Goal: Information Seeking & Learning: Learn about a topic

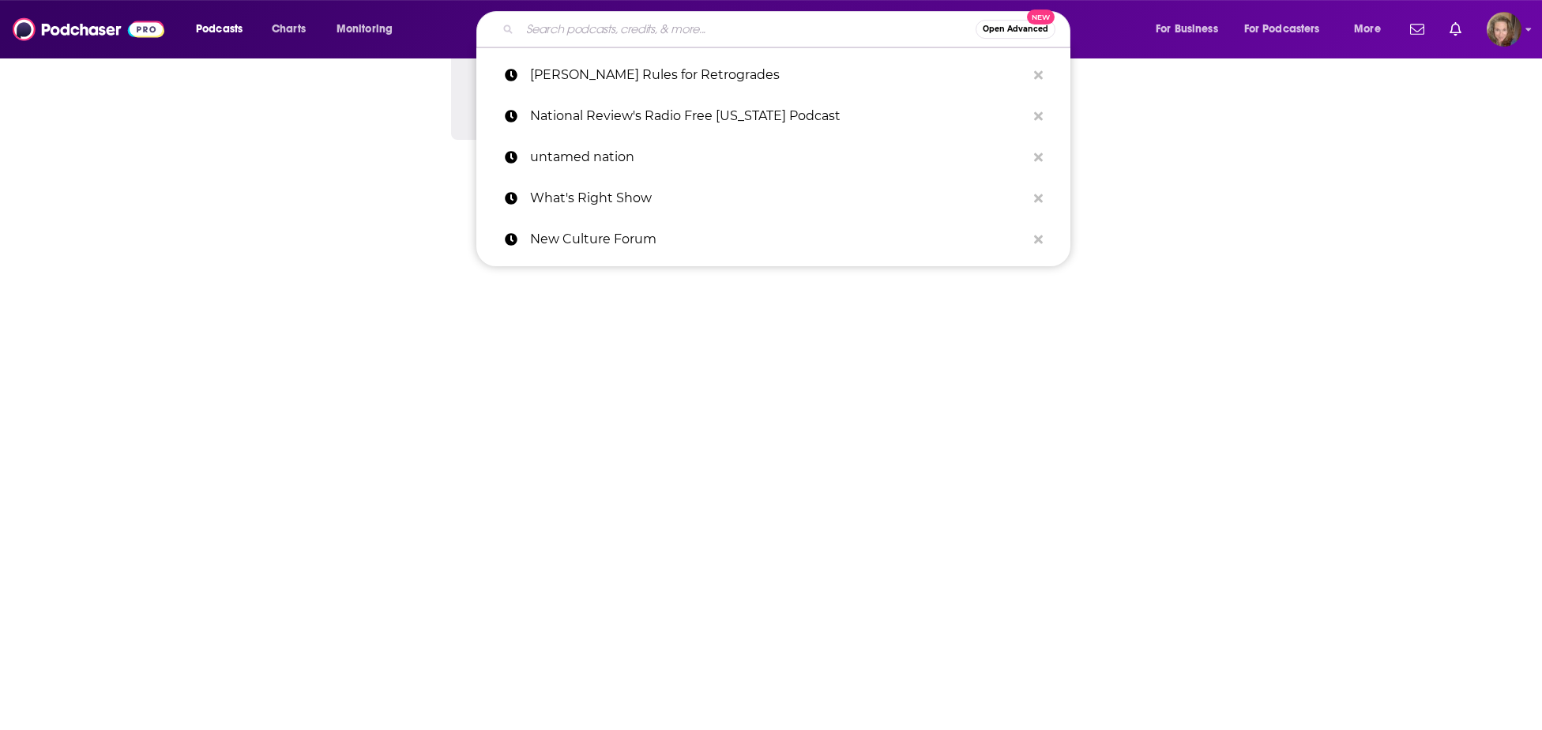
scroll to position [1243, 0]
click at [587, 29] on input "Search podcasts, credits, & more..." at bounding box center [748, 29] width 456 height 25
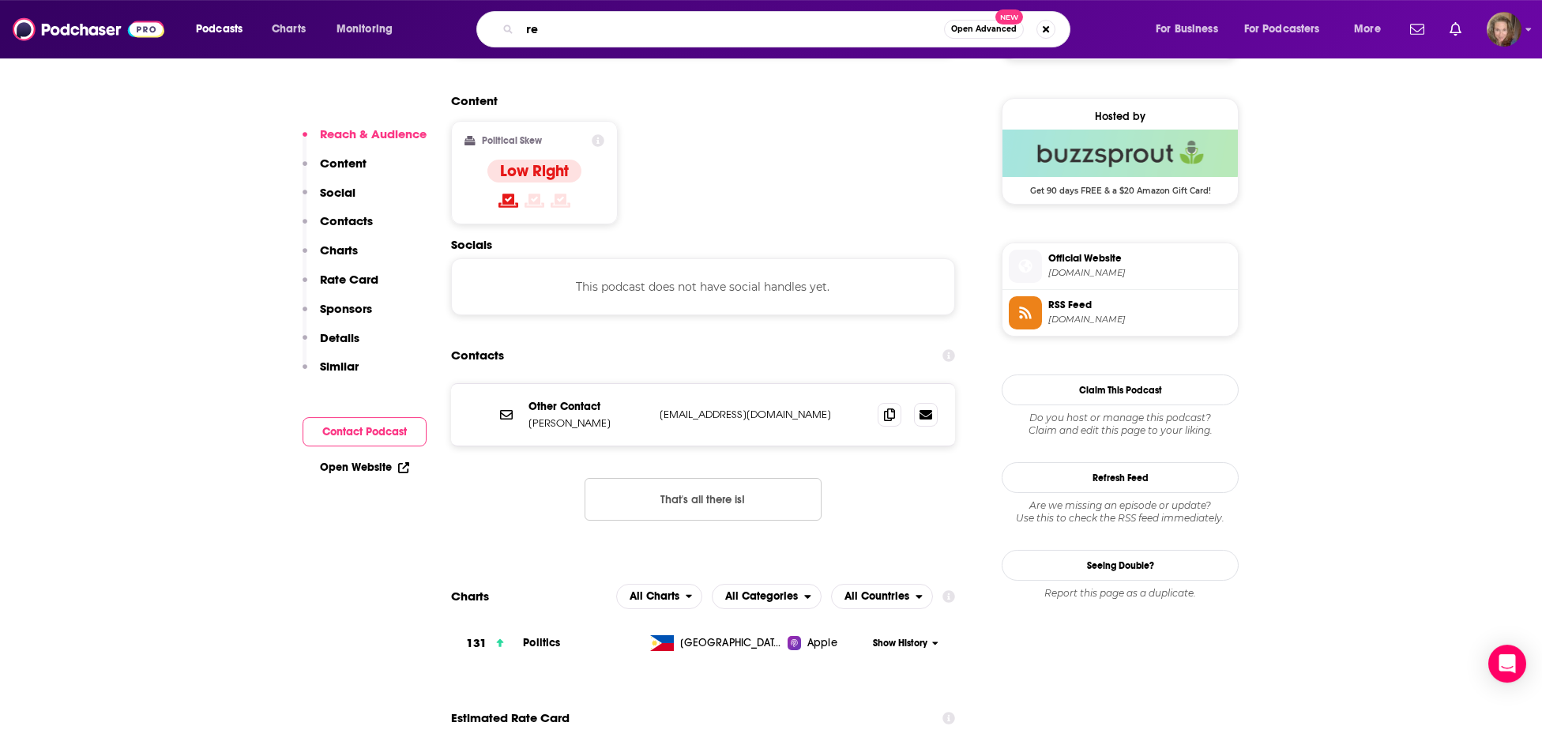
type input "r"
type input "[PERSON_NAME]"
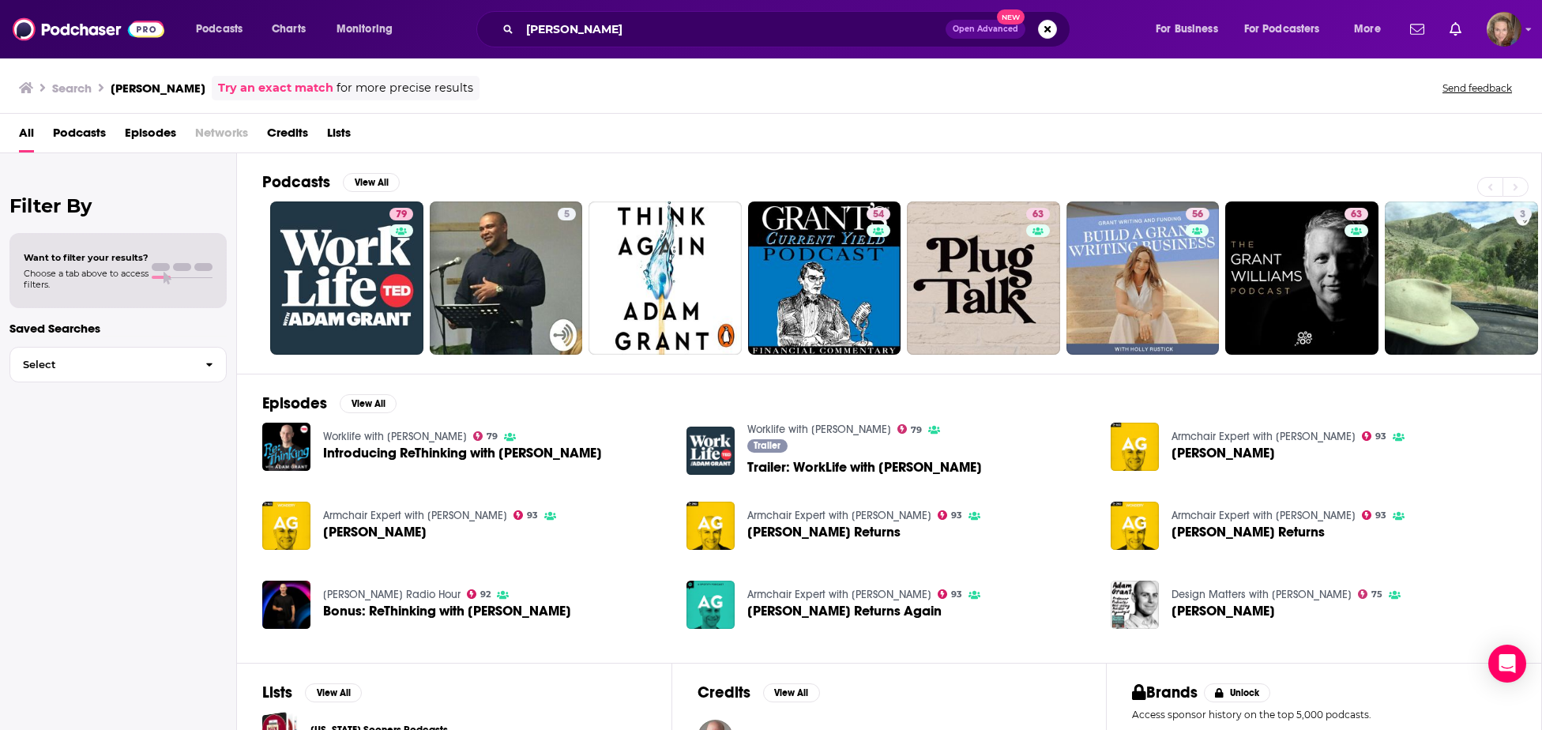
click at [271, 183] on h2 "Podcasts" at bounding box center [296, 182] width 68 height 20
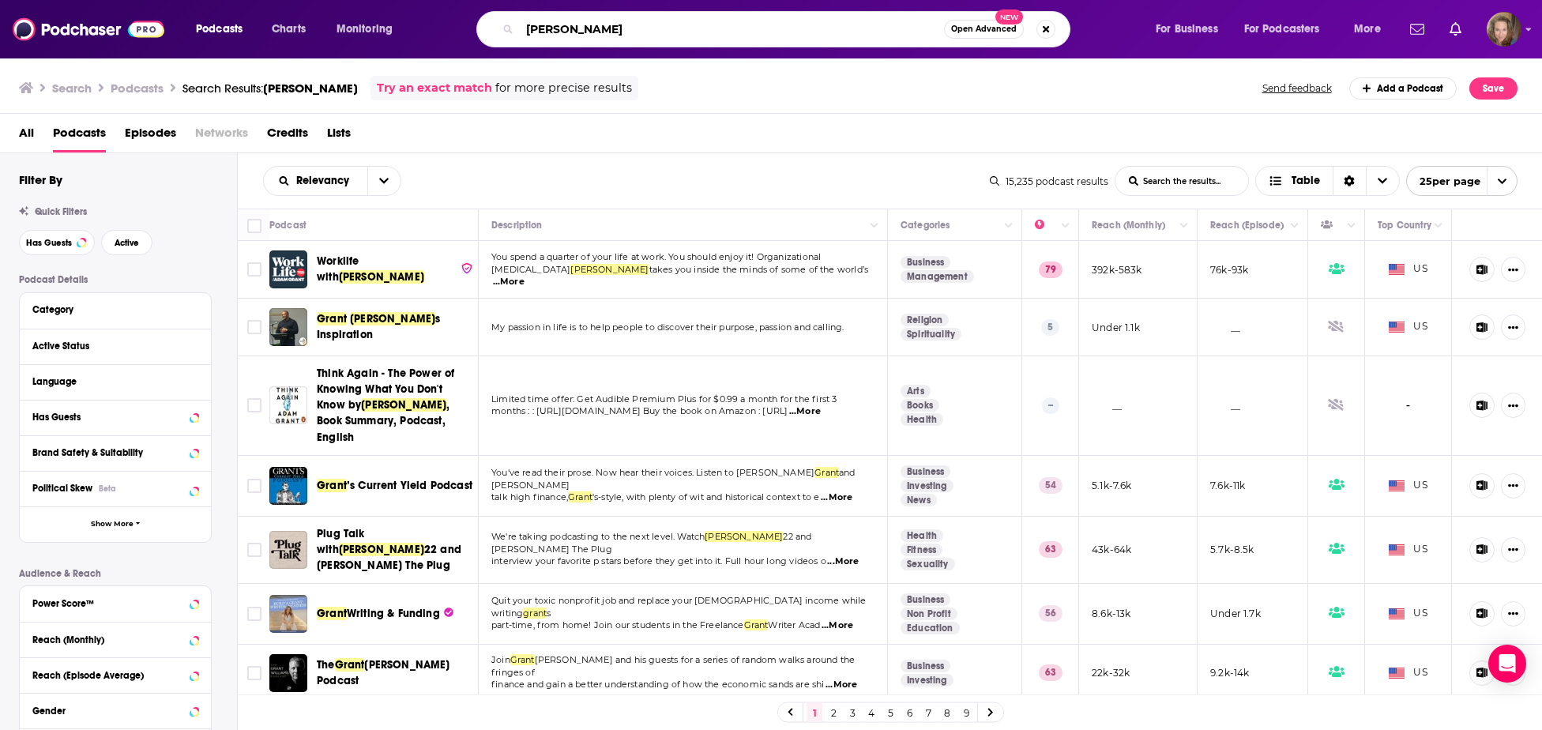
drag, startPoint x: 645, startPoint y: 28, endPoint x: 333, endPoint y: 22, distance: 311.4
click at [520, 27] on input "[PERSON_NAME]" at bounding box center [732, 29] width 424 height 25
type input "cut the bull"
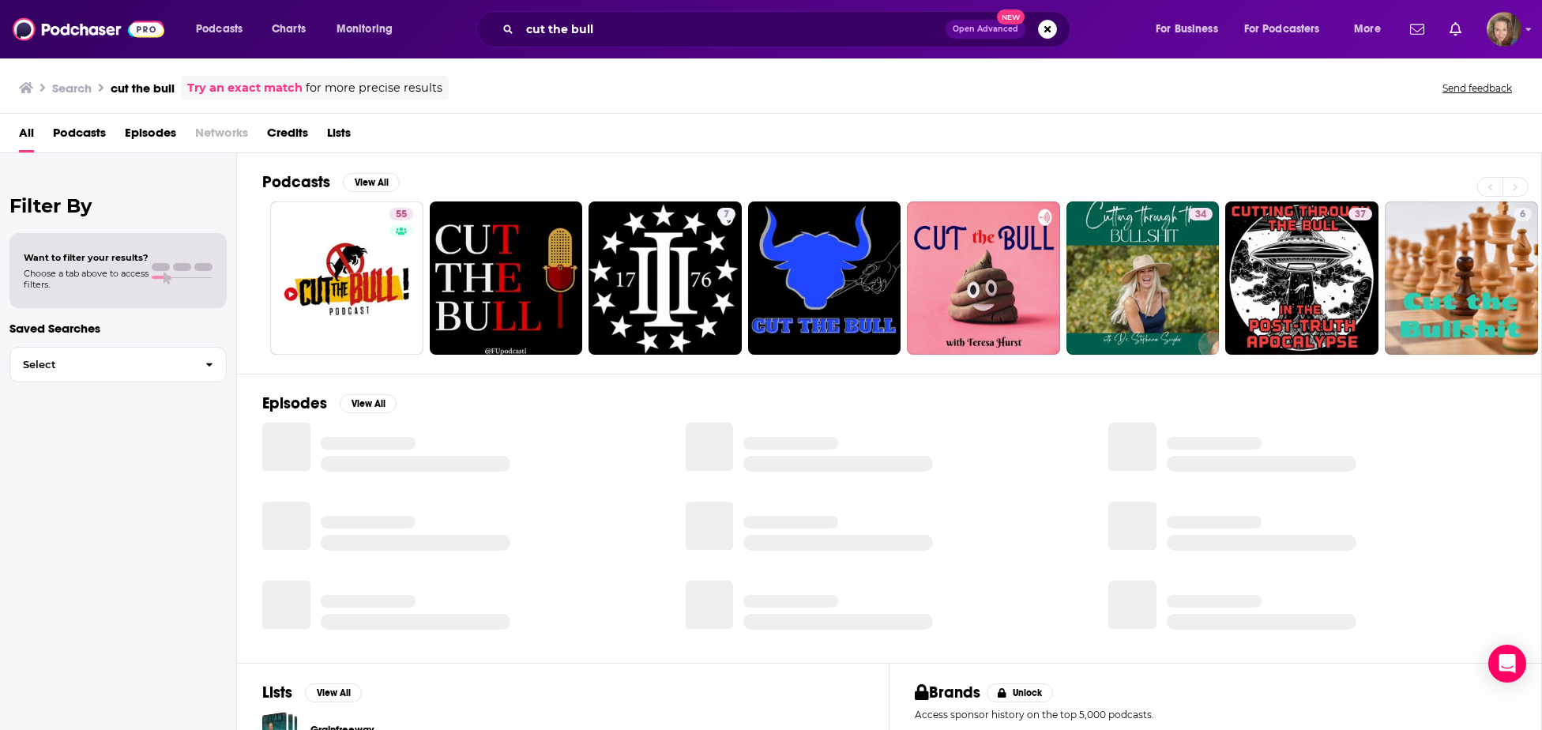
click at [299, 183] on h2 "Podcasts" at bounding box center [296, 182] width 68 height 20
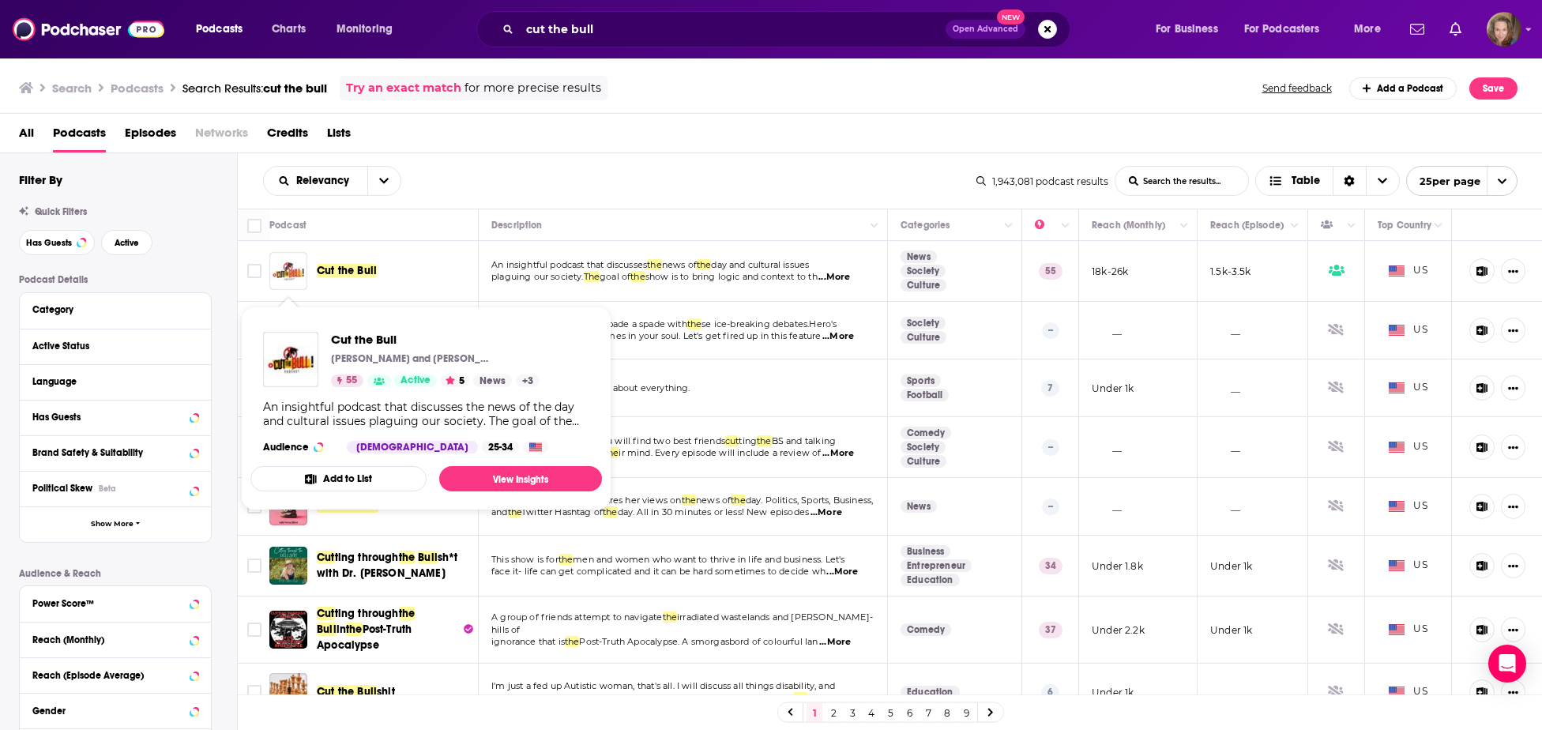
click at [288, 269] on img "Cut the Bull" at bounding box center [288, 271] width 38 height 38
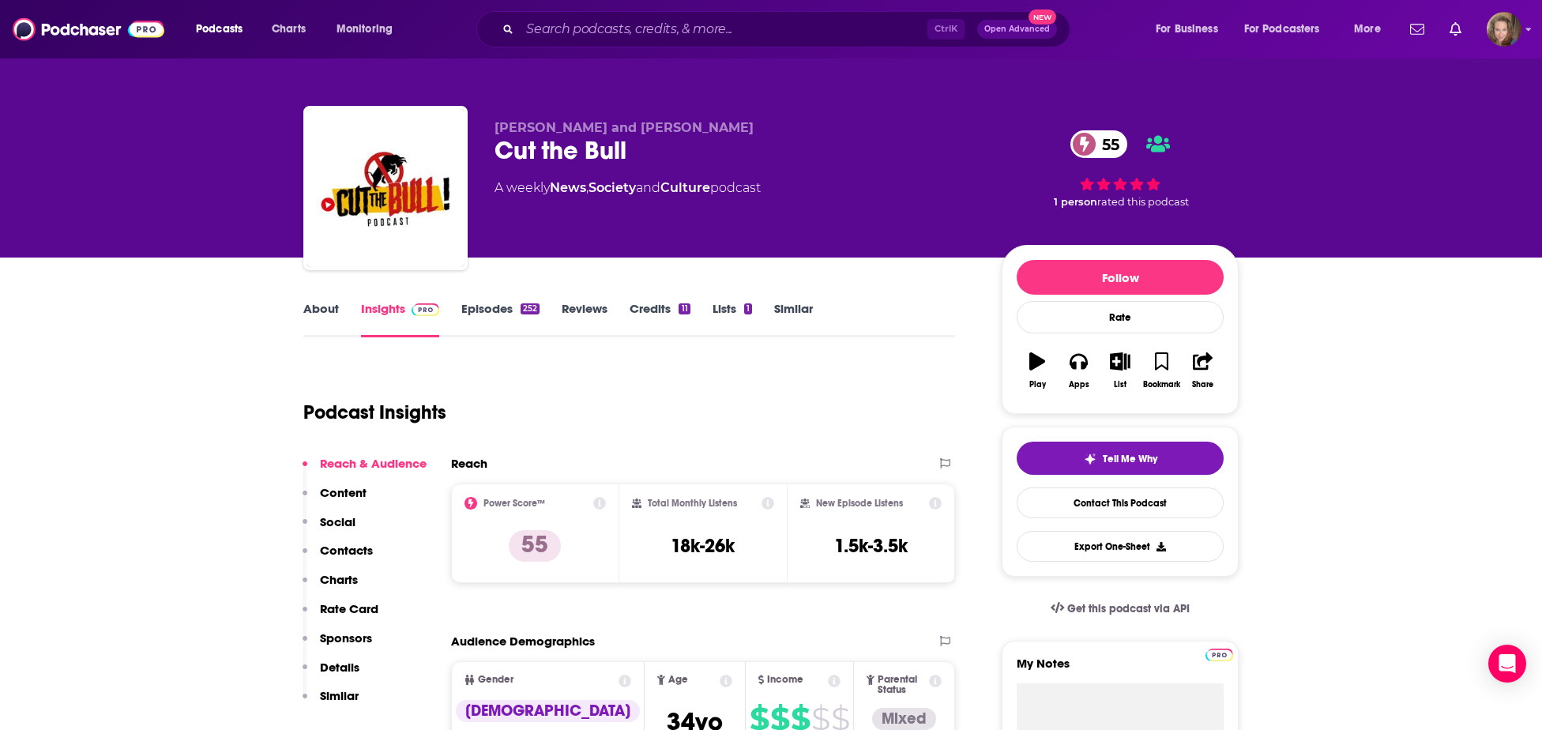
click at [493, 307] on link "Episodes 252" at bounding box center [500, 319] width 78 height 36
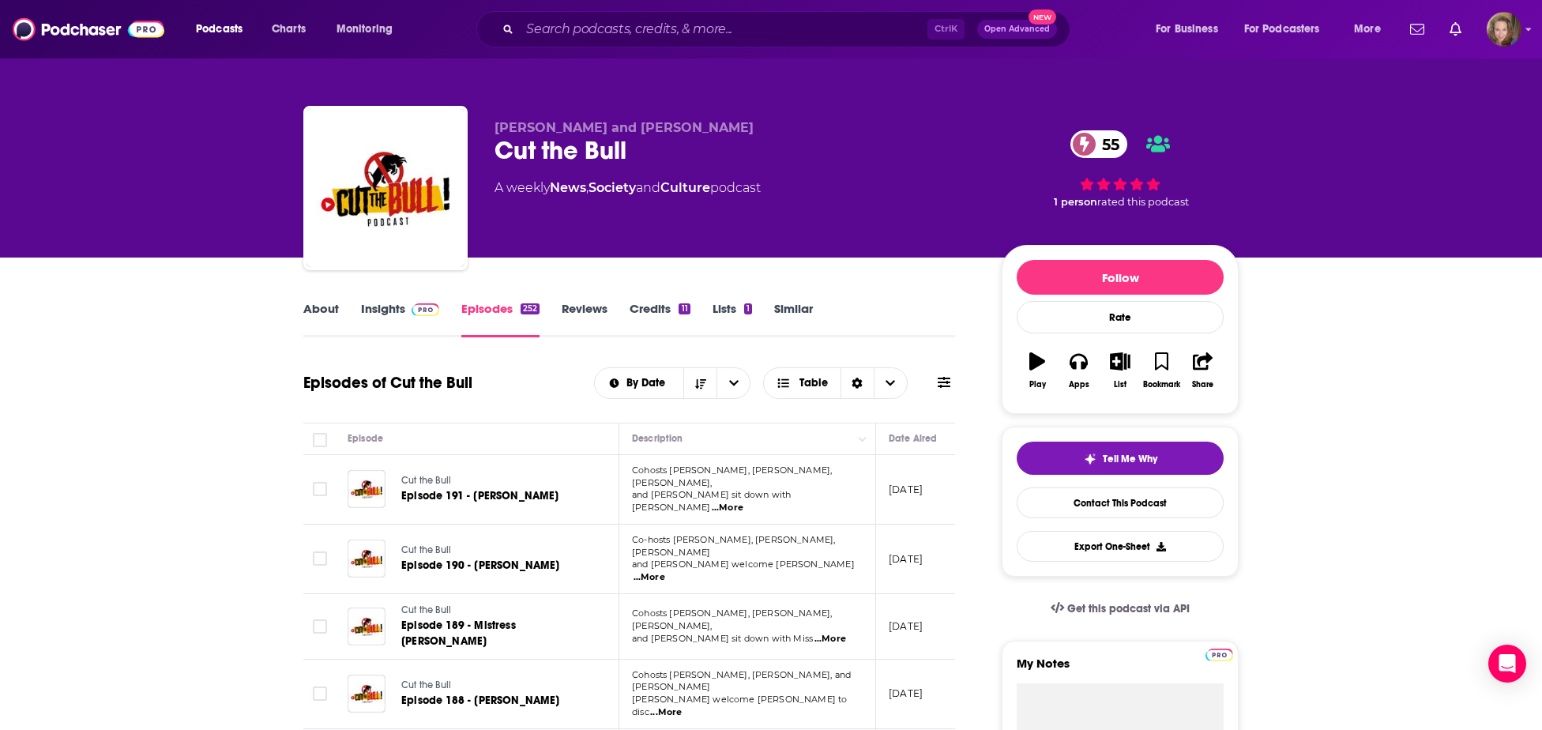
click at [393, 315] on link "Insights" at bounding box center [400, 319] width 78 height 36
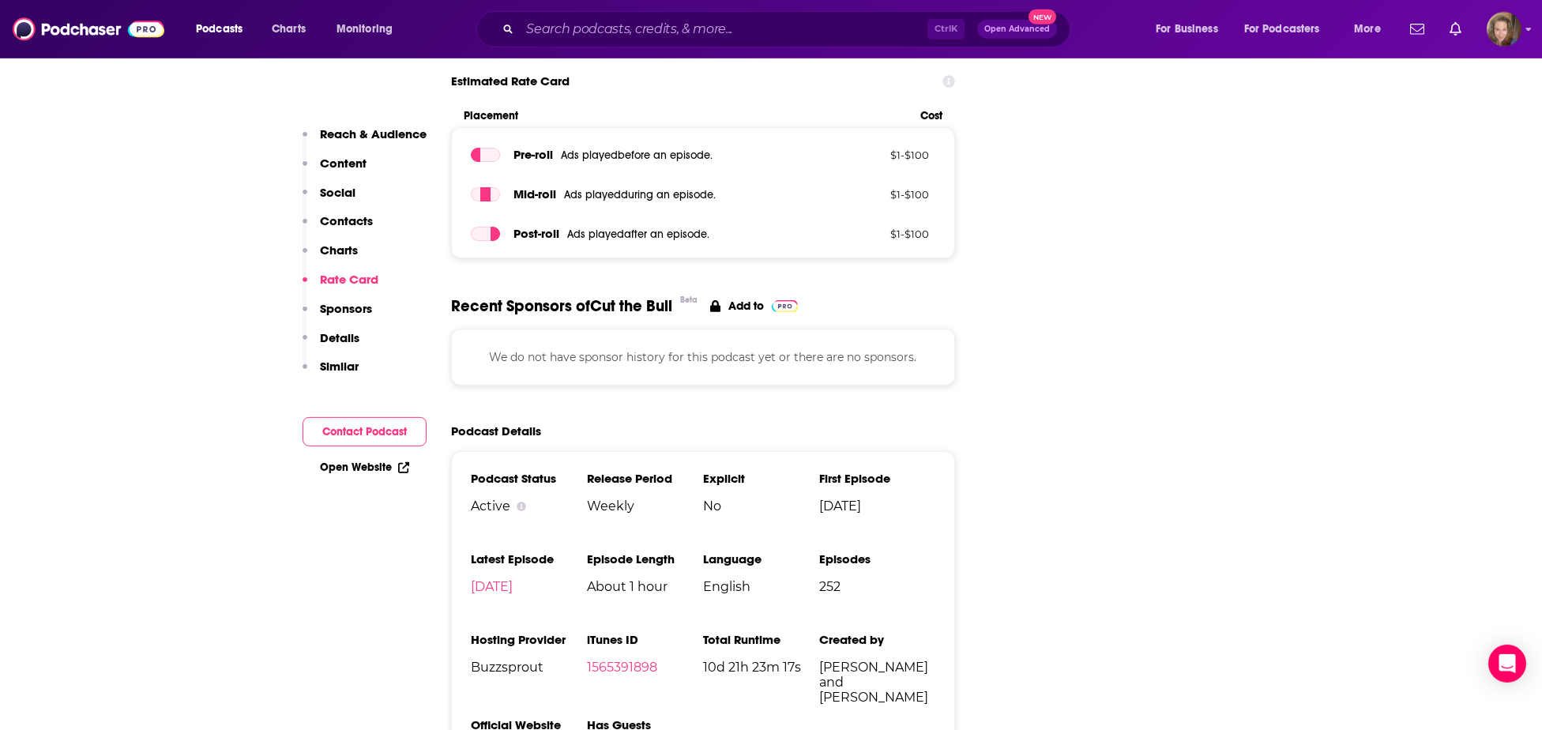
scroll to position [1966, 0]
click at [627, 658] on link "1565391898" at bounding box center [622, 665] width 70 height 15
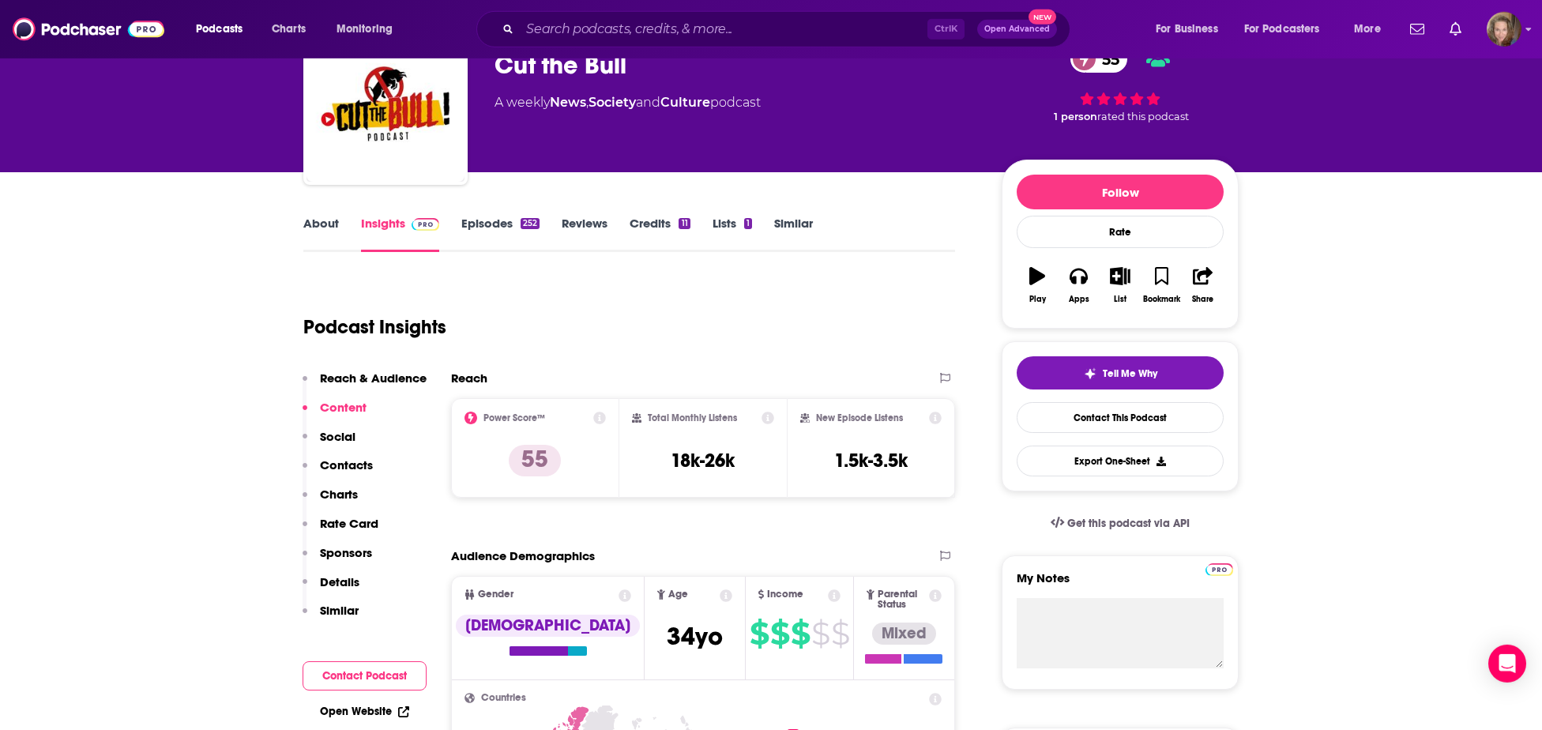
scroll to position [164, 0]
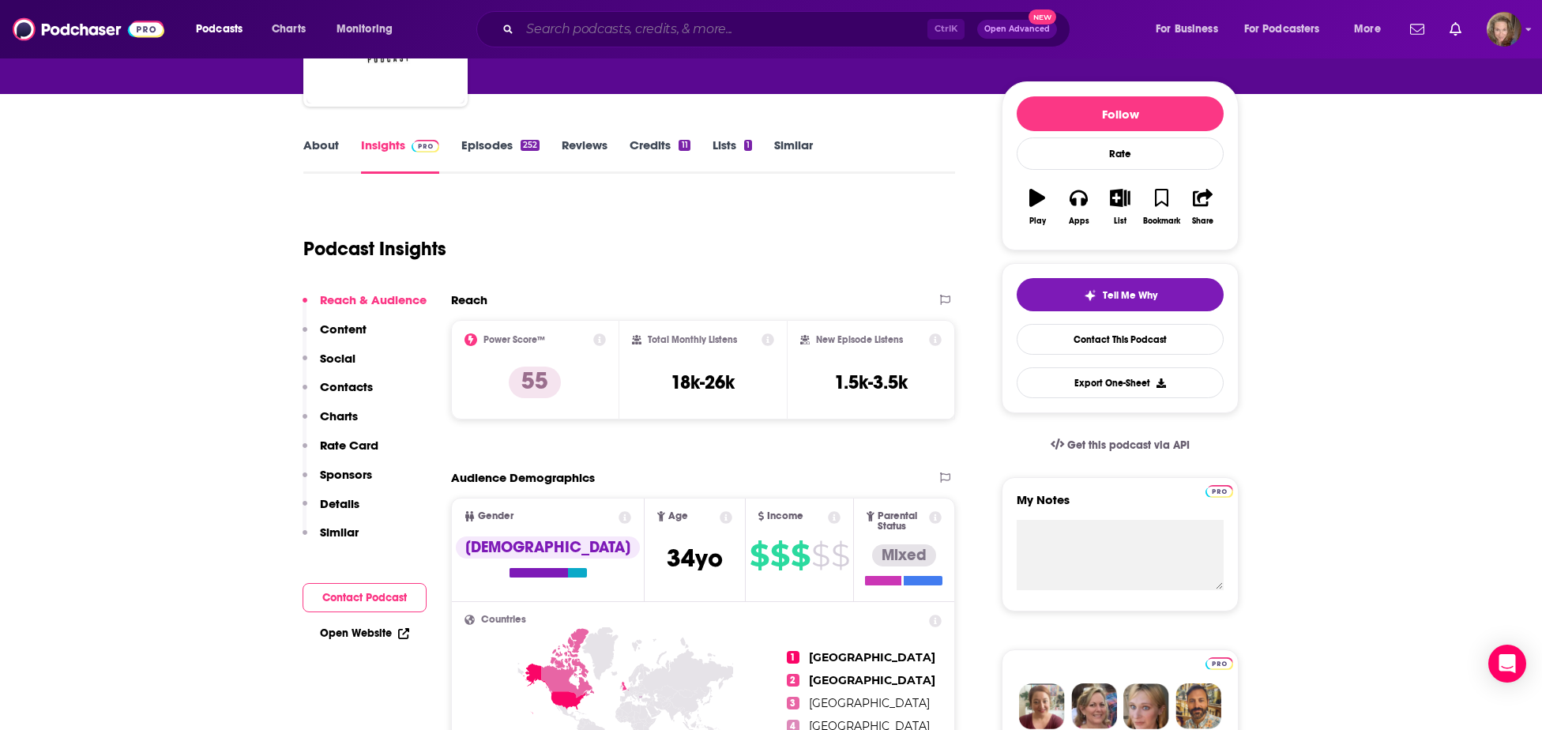
click at [649, 28] on input "Search podcasts, credits, & more..." at bounding box center [724, 29] width 408 height 25
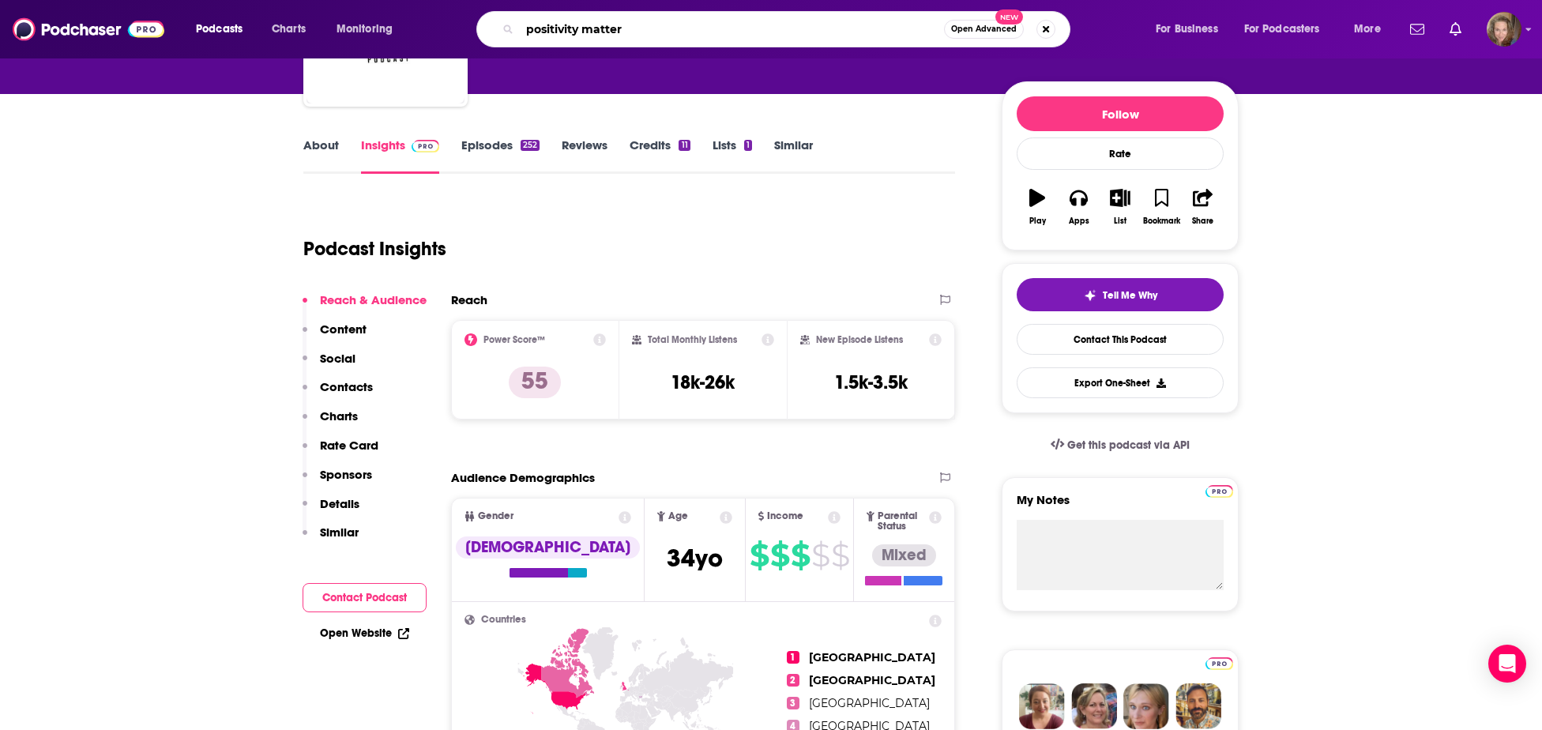
type input "positivity matters"
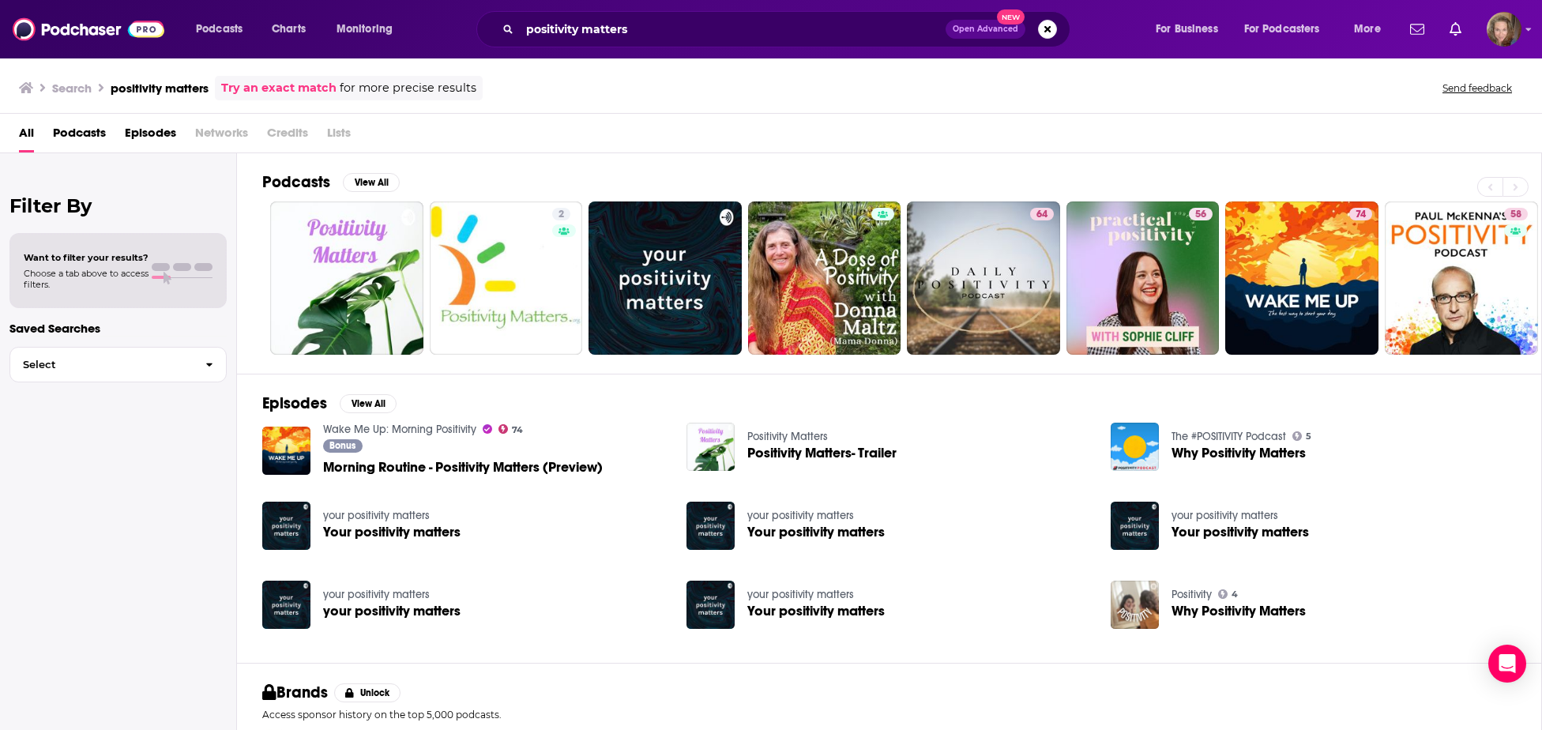
click at [293, 177] on h2 "Podcasts" at bounding box center [296, 182] width 68 height 20
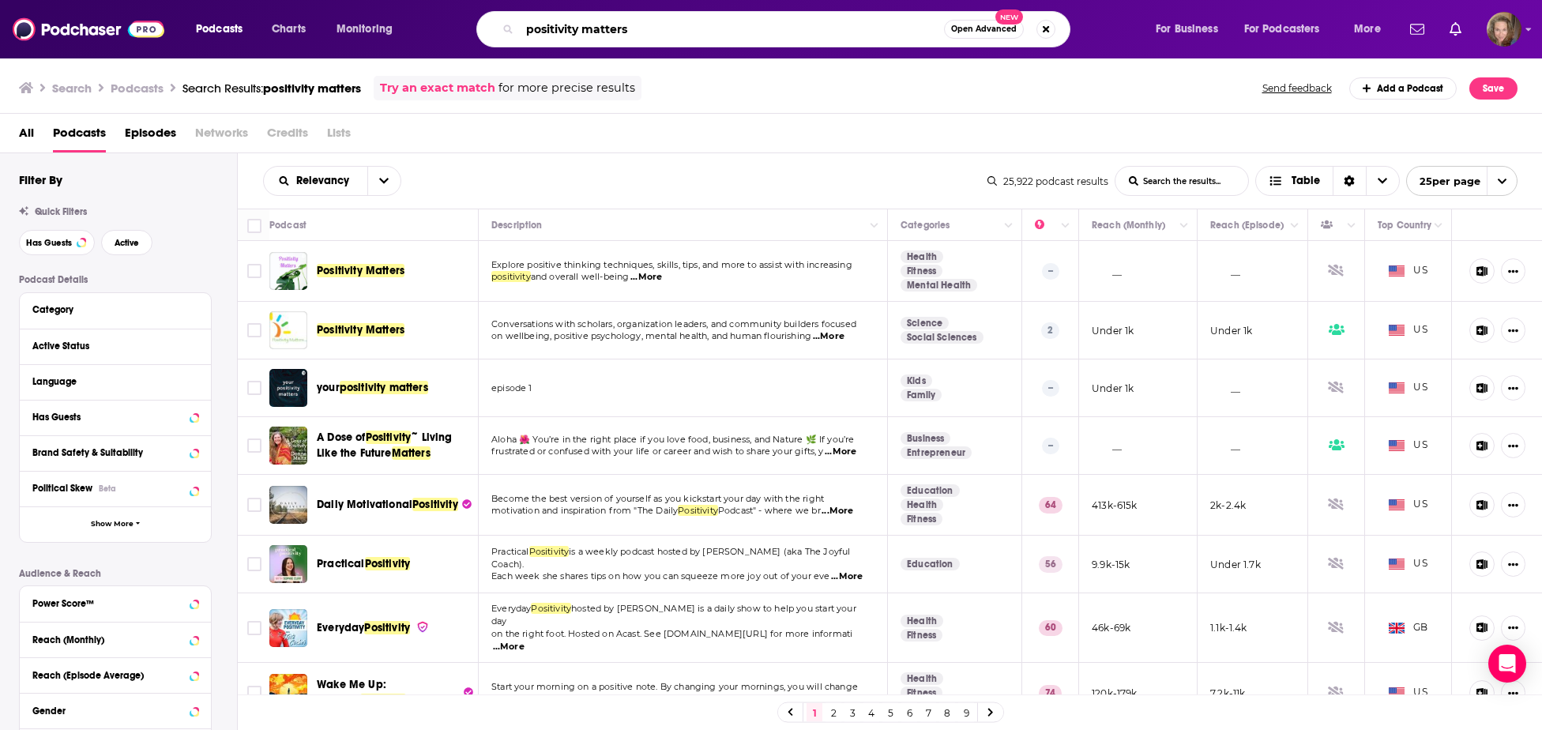
click at [649, 26] on input "positivity matters" at bounding box center [732, 29] width 424 height 25
drag, startPoint x: 623, startPoint y: 22, endPoint x: 433, endPoint y: 19, distance: 190.4
click at [520, 19] on input "positivity matters" at bounding box center [732, 29] width 424 height 25
paste input "[PERSON_NAME]"
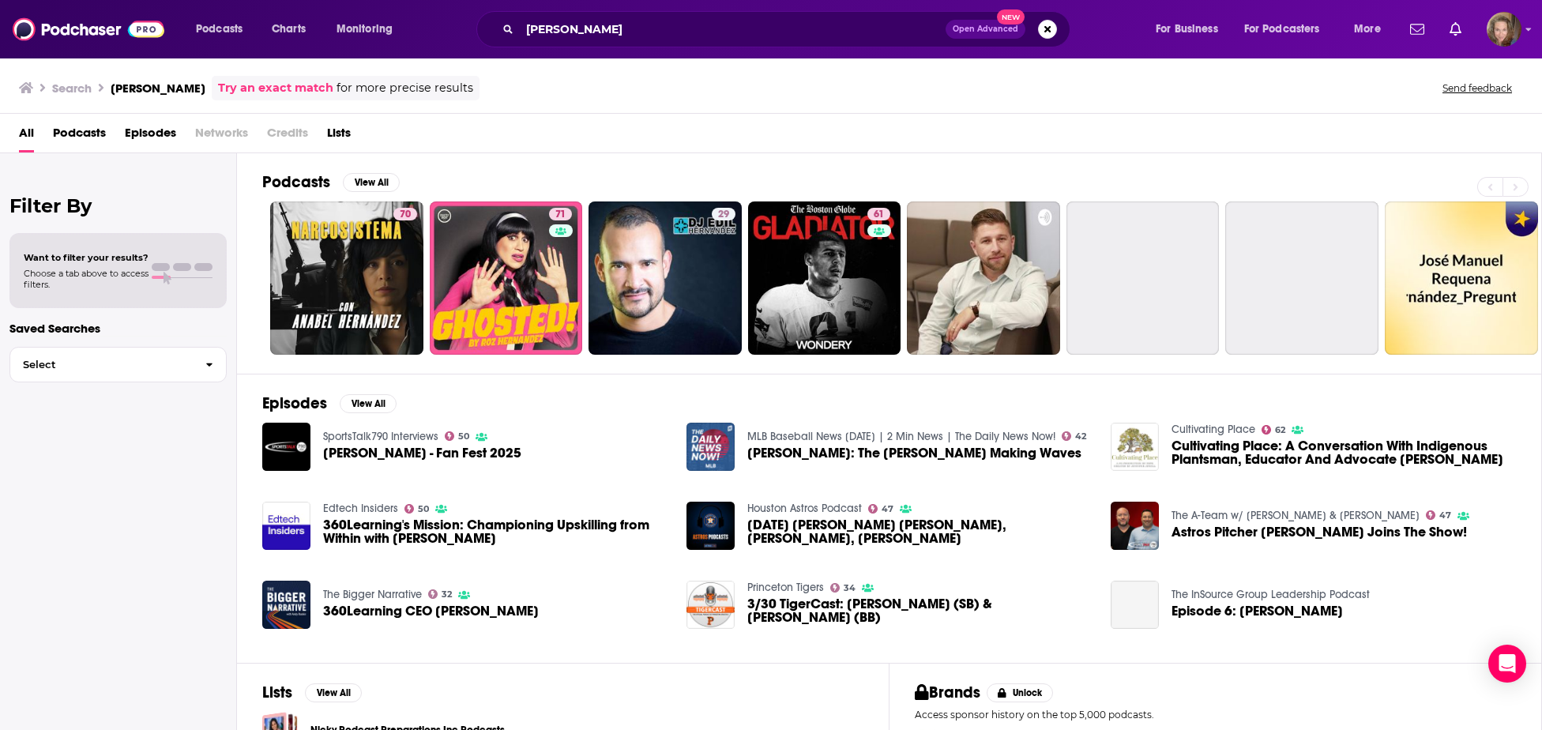
click at [286, 173] on h2 "Podcasts" at bounding box center [296, 182] width 68 height 20
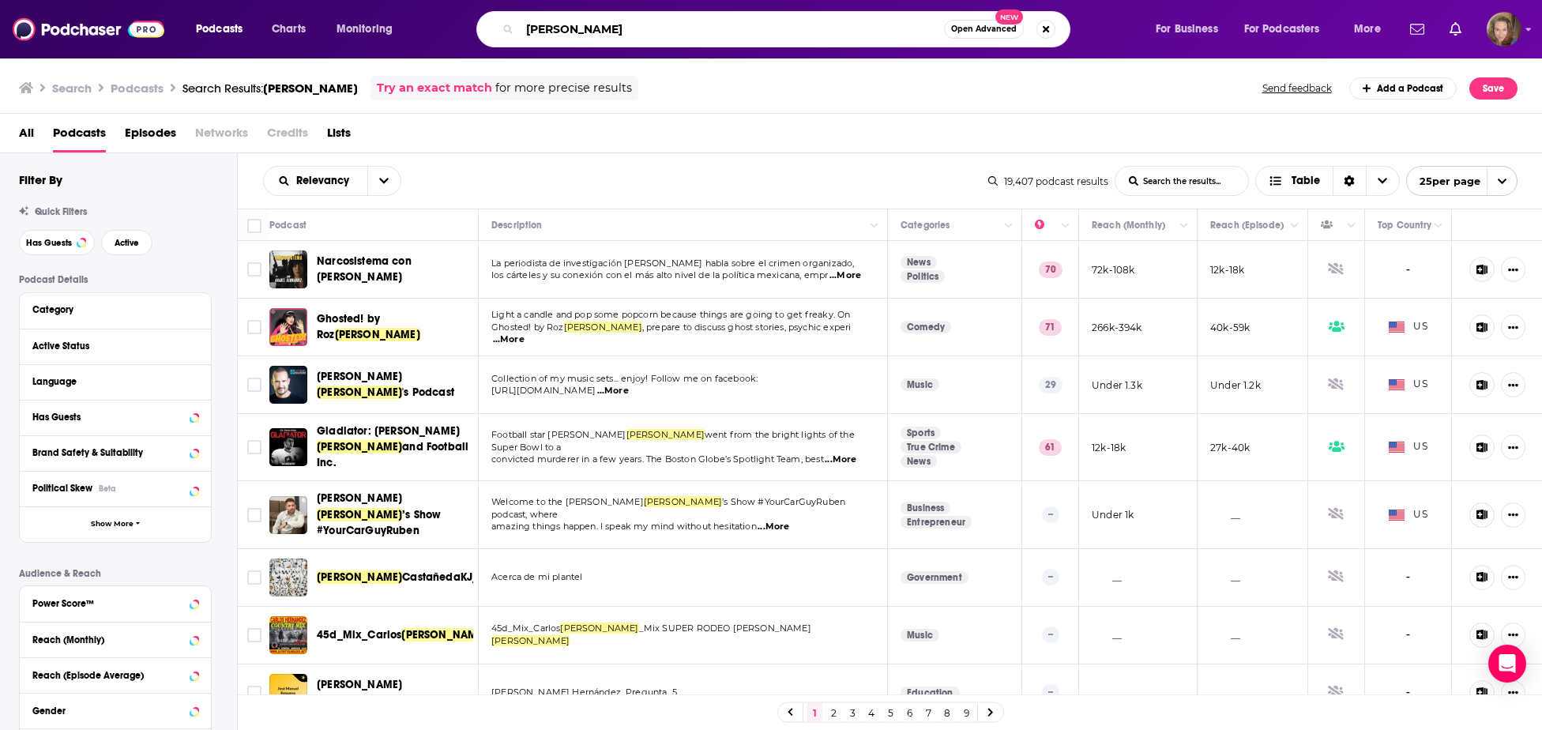
click at [543, 21] on input "[PERSON_NAME]" at bounding box center [732, 29] width 424 height 25
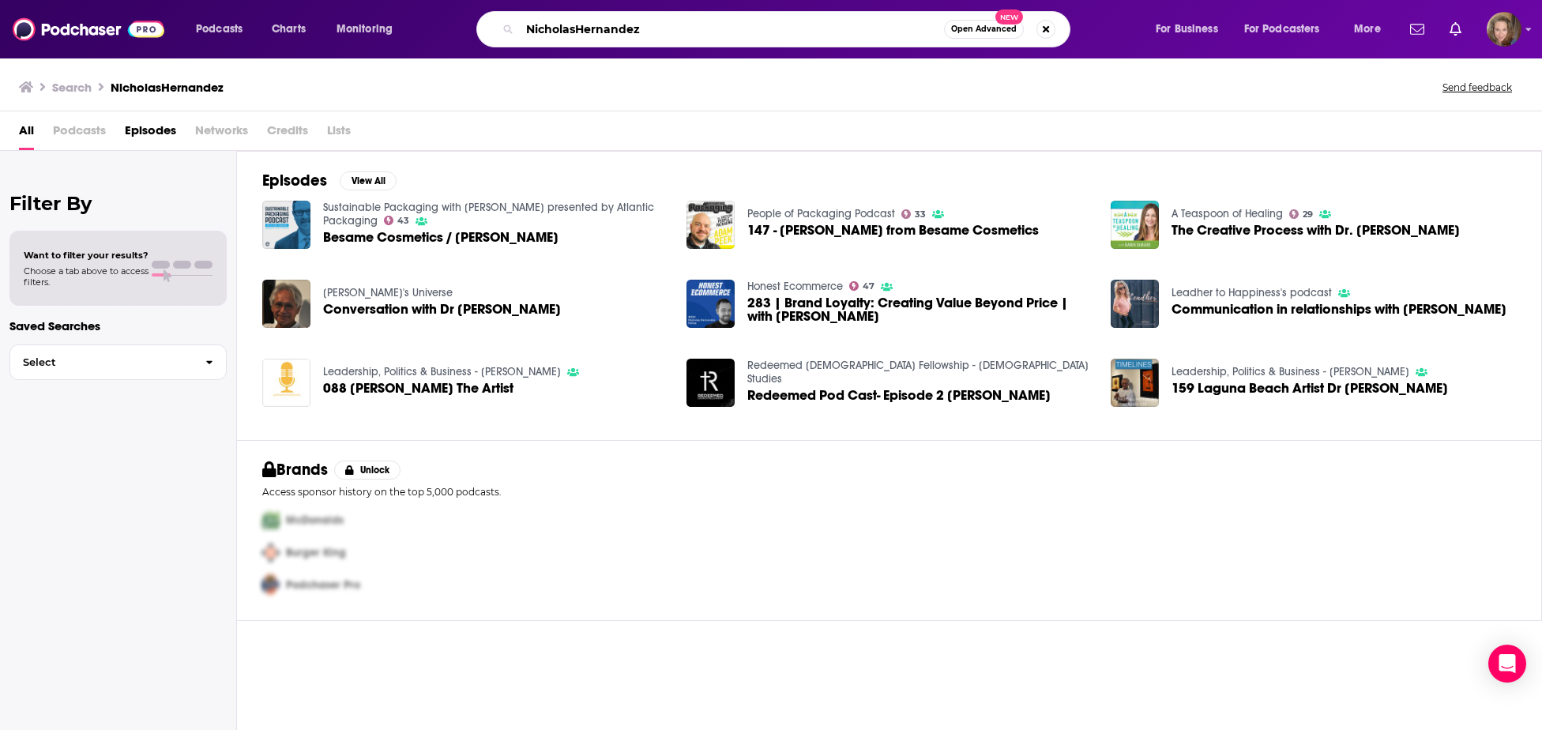
click at [575, 27] on input "NicholasHernandez" at bounding box center [732, 29] width 424 height 25
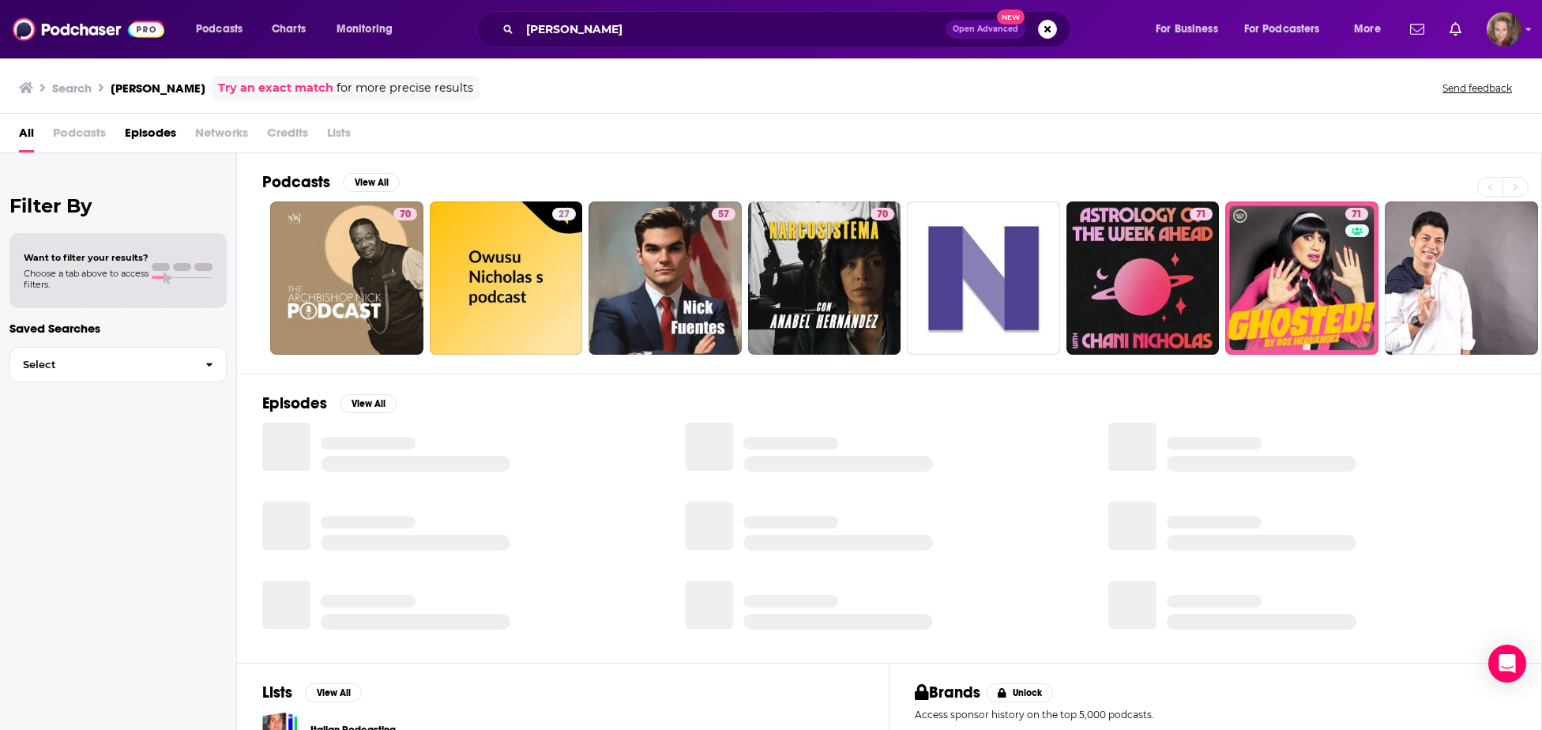
click at [304, 185] on h2 "Podcasts" at bounding box center [296, 182] width 68 height 20
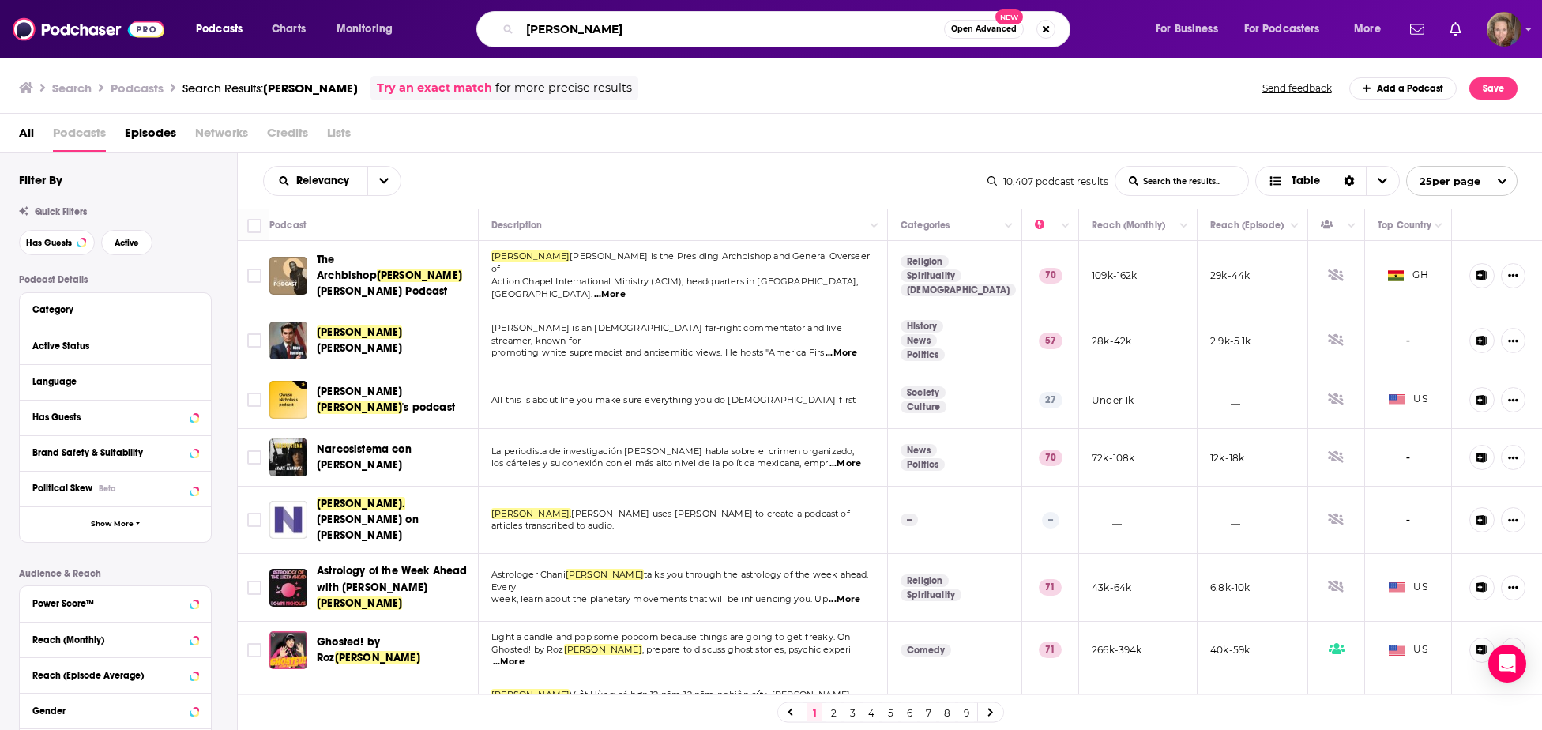
drag, startPoint x: 667, startPoint y: 25, endPoint x: 491, endPoint y: 28, distance: 176.2
click at [520, 28] on input "[PERSON_NAME]" at bounding box center [732, 29] width 424 height 25
type input "positivity matters"
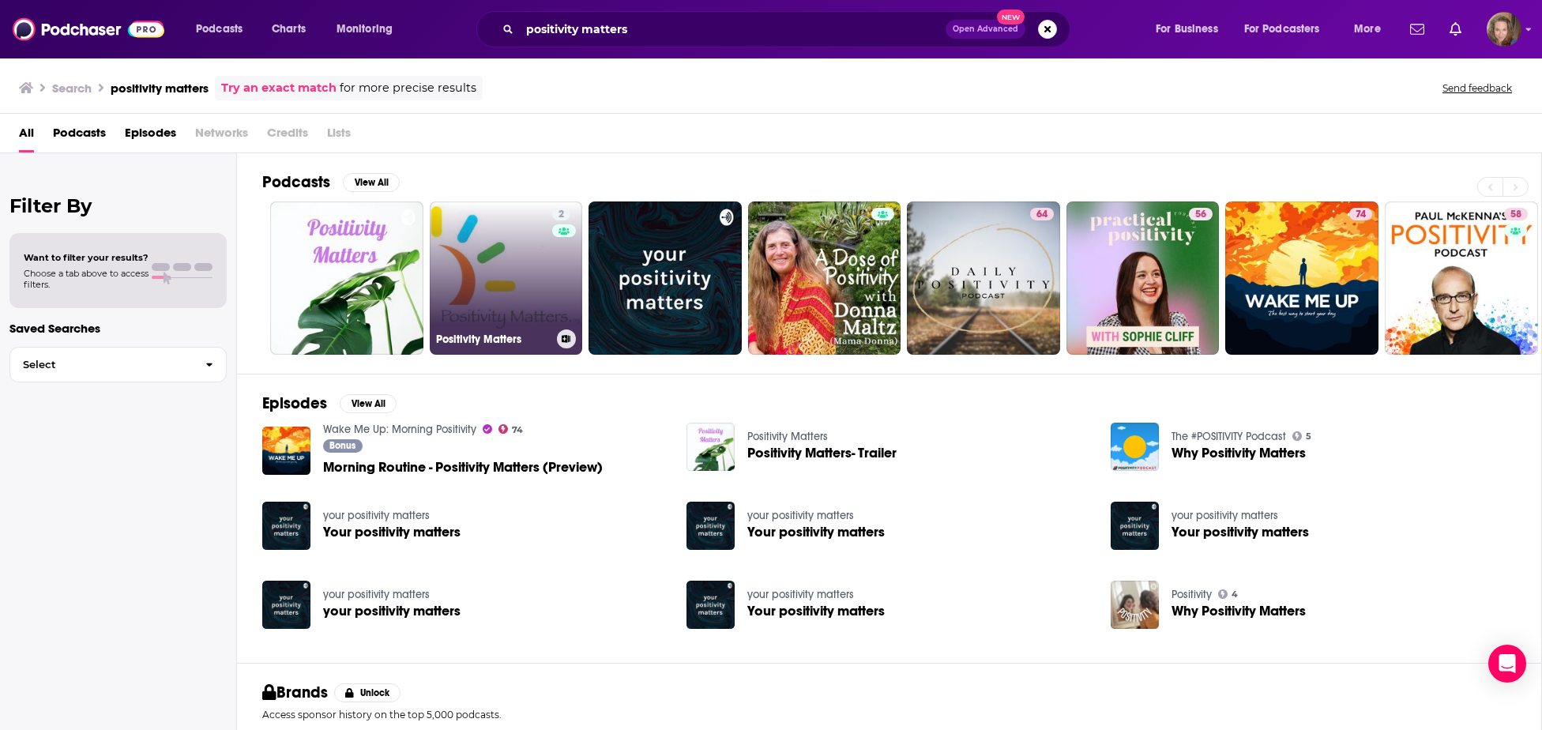
click at [516, 259] on link "2 Positivity Matters" at bounding box center [506, 277] width 153 height 153
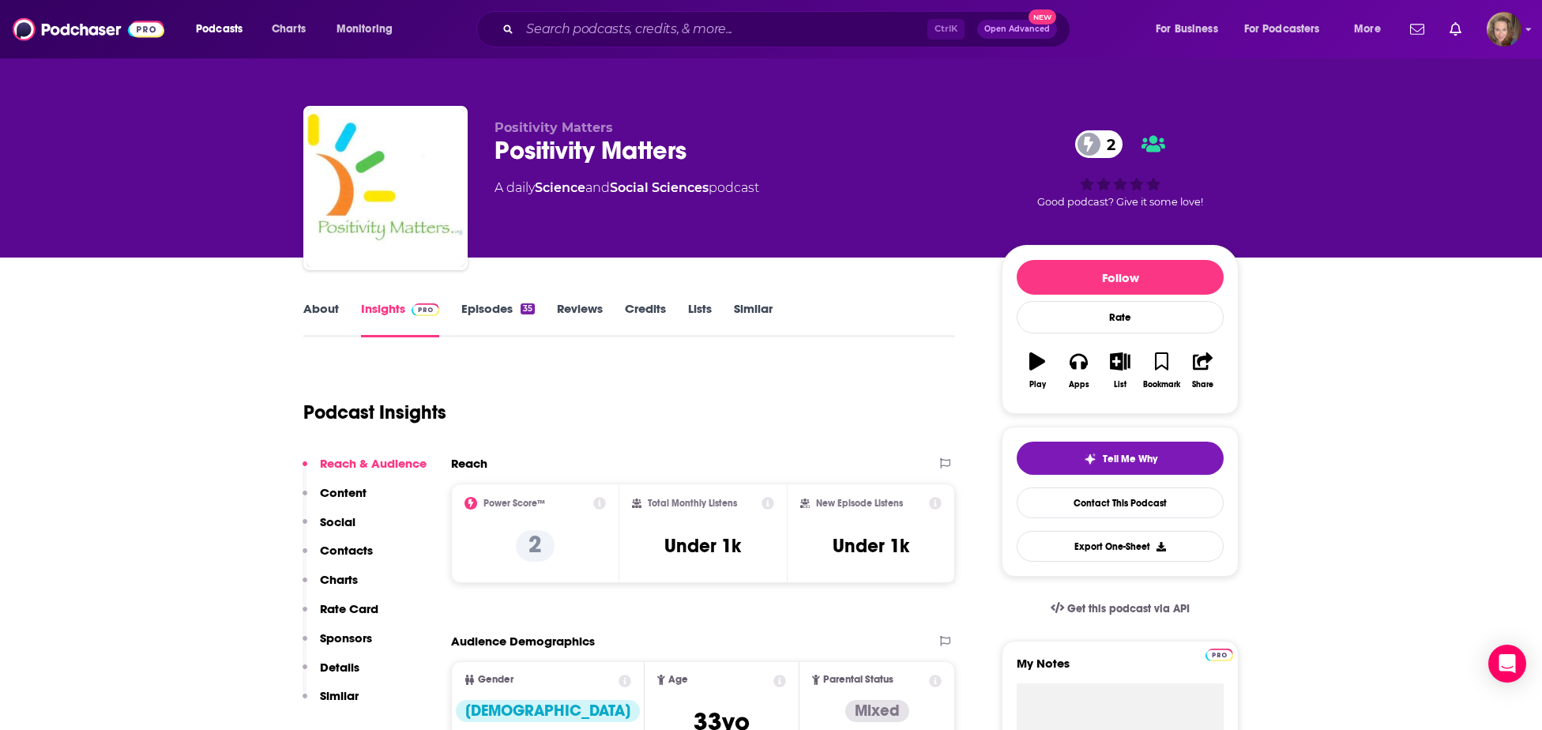
click at [492, 310] on link "Episodes 35" at bounding box center [497, 319] width 73 height 36
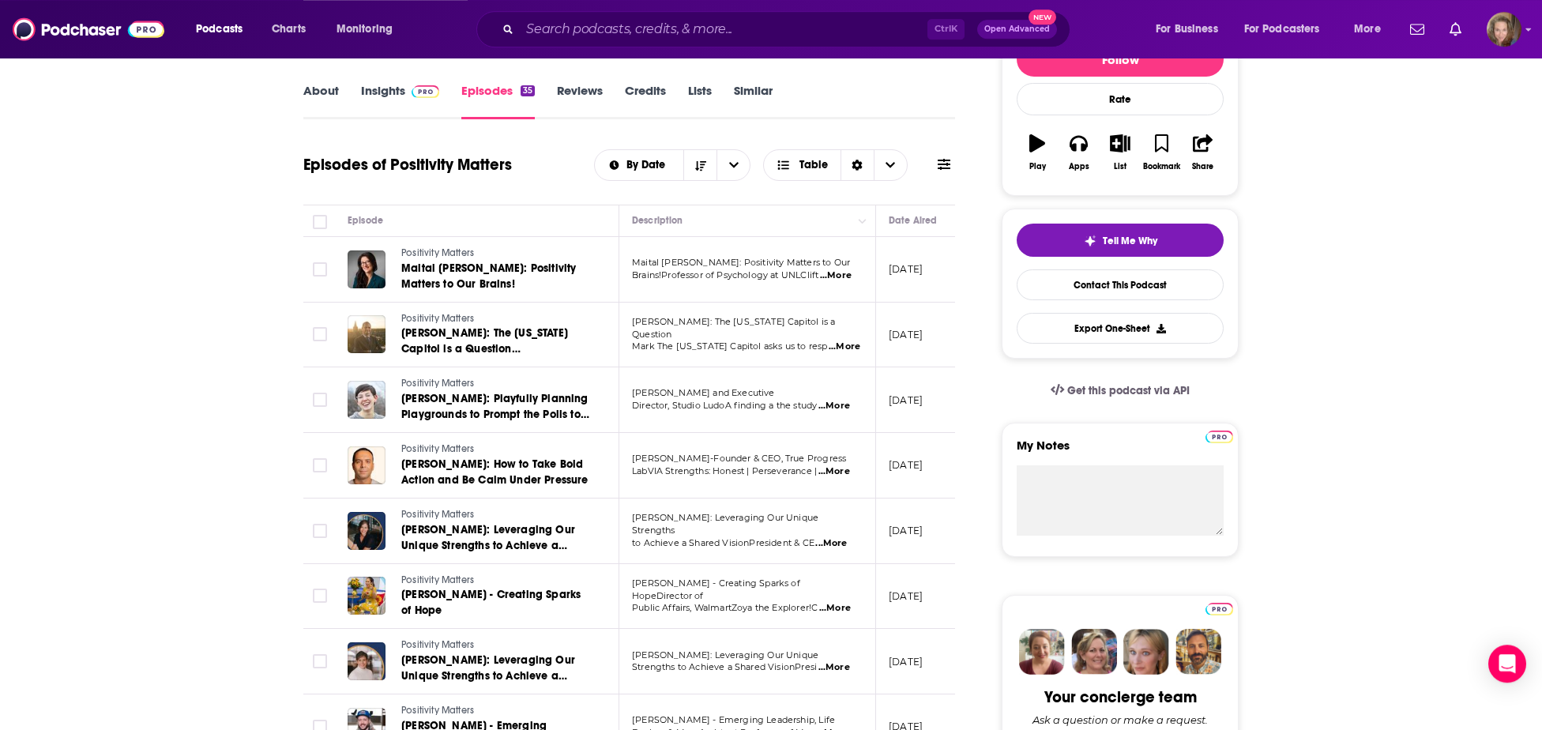
scroll to position [164, 0]
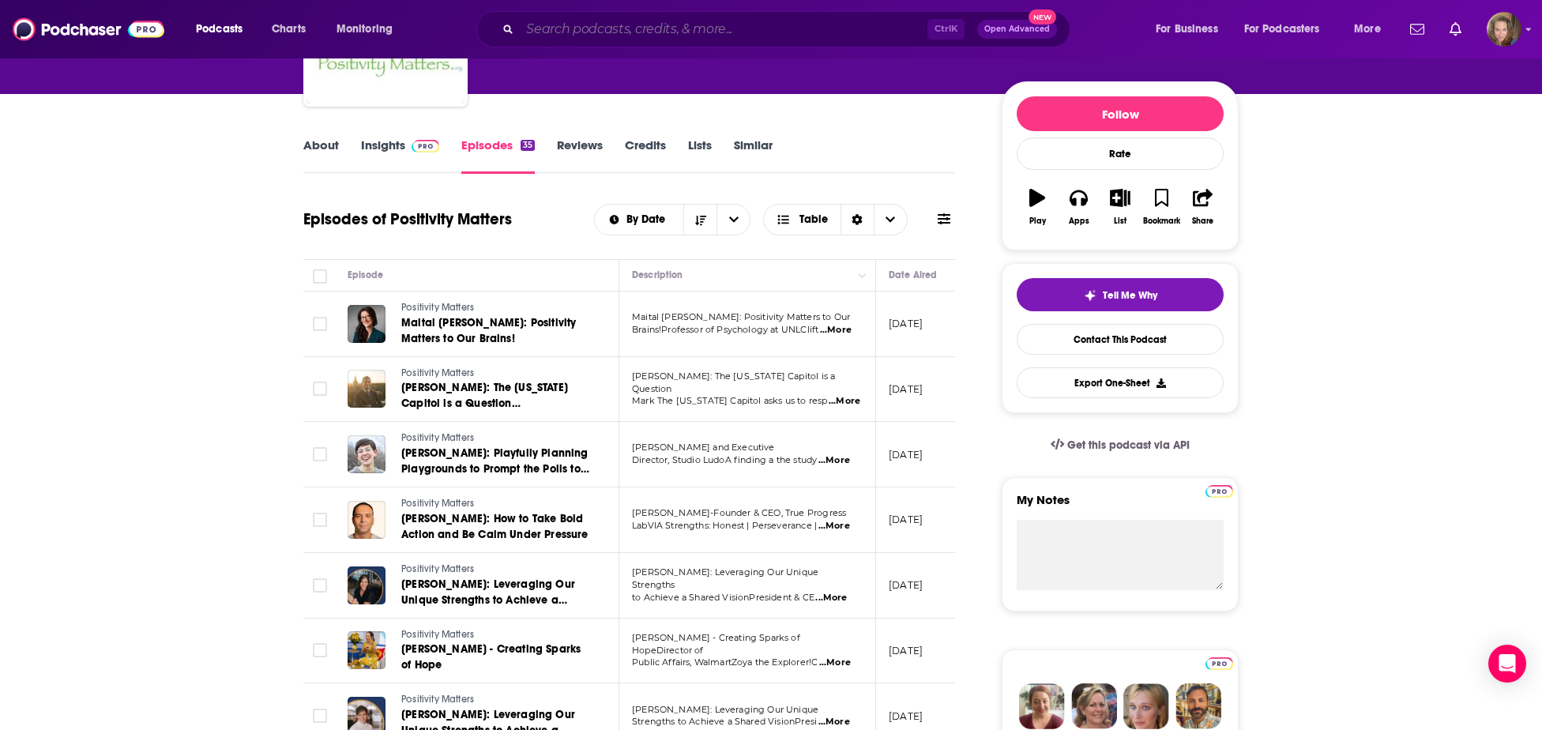
click at [578, 25] on input "Search podcasts, credits, & more..." at bounding box center [724, 29] width 408 height 25
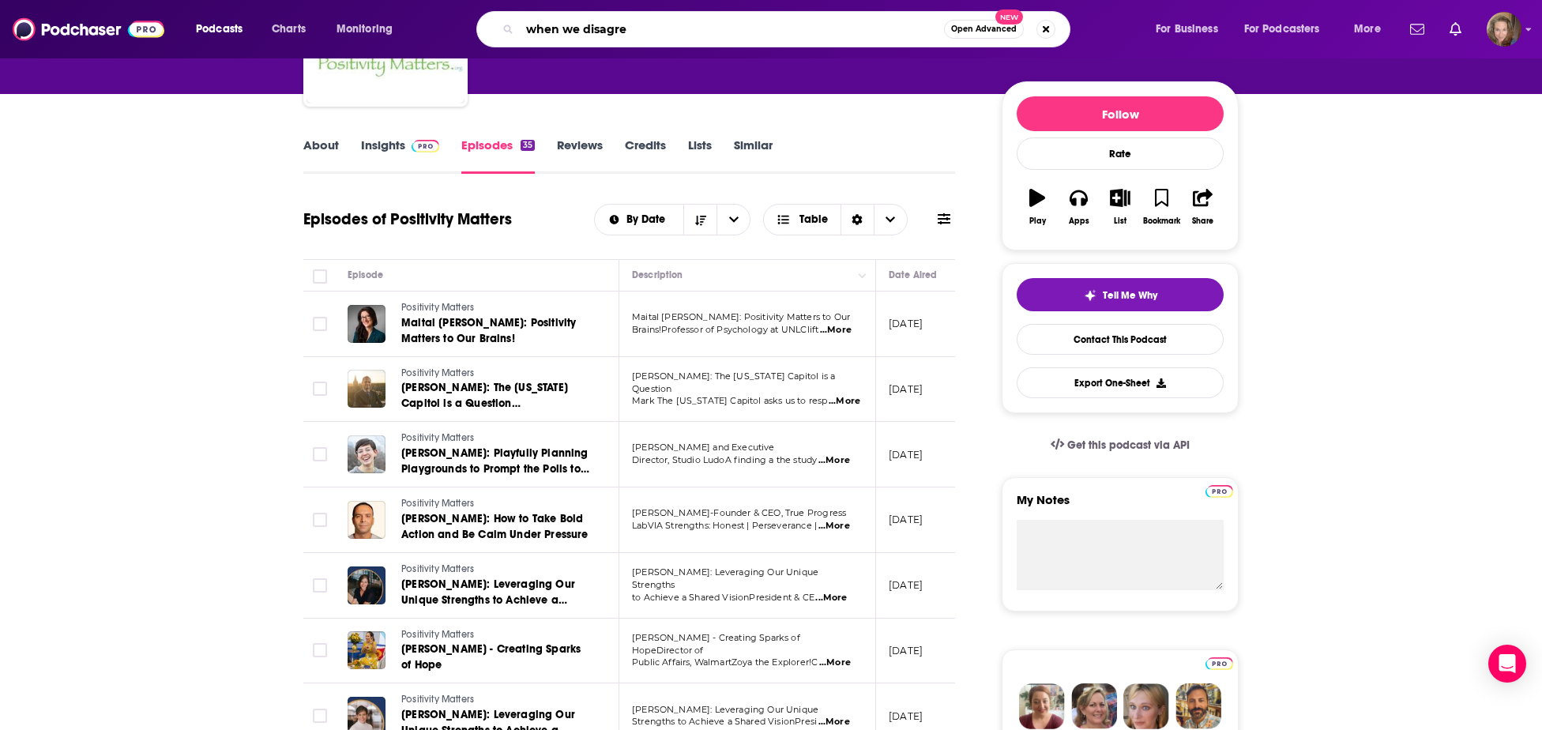
type input "when we disagree"
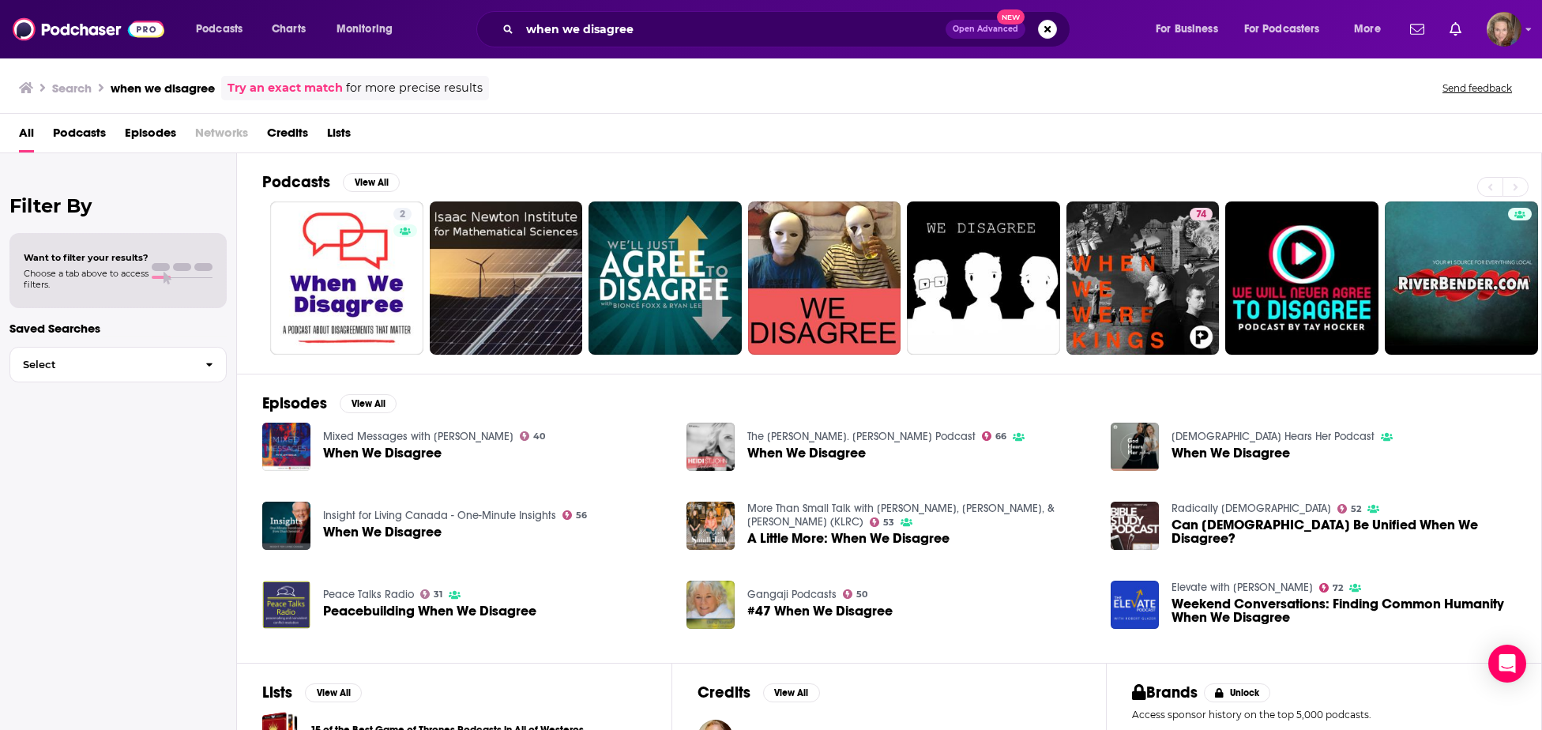
click at [279, 186] on h2 "Podcasts" at bounding box center [296, 182] width 68 height 20
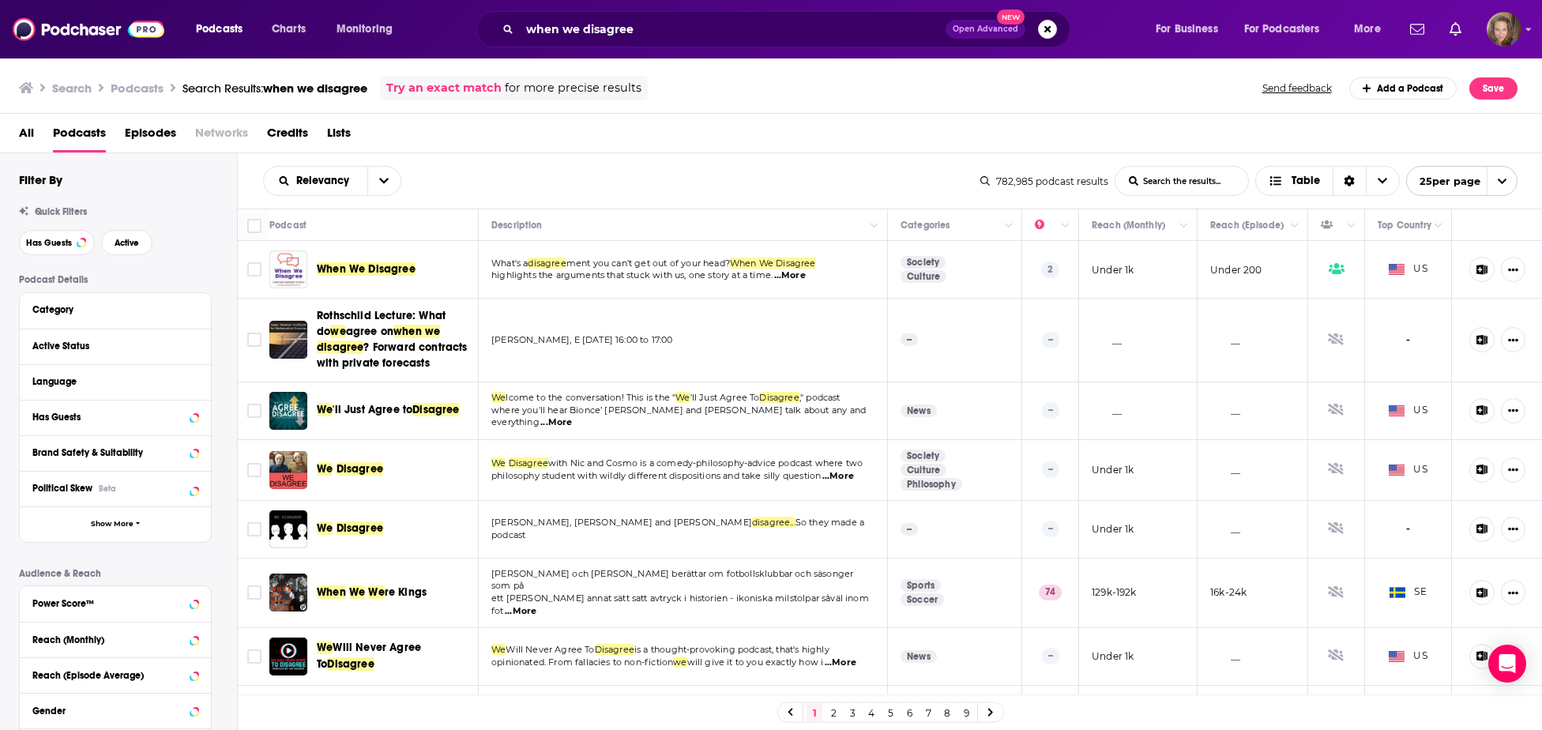
click at [288, 262] on img "When We Disagree" at bounding box center [288, 269] width 38 height 38
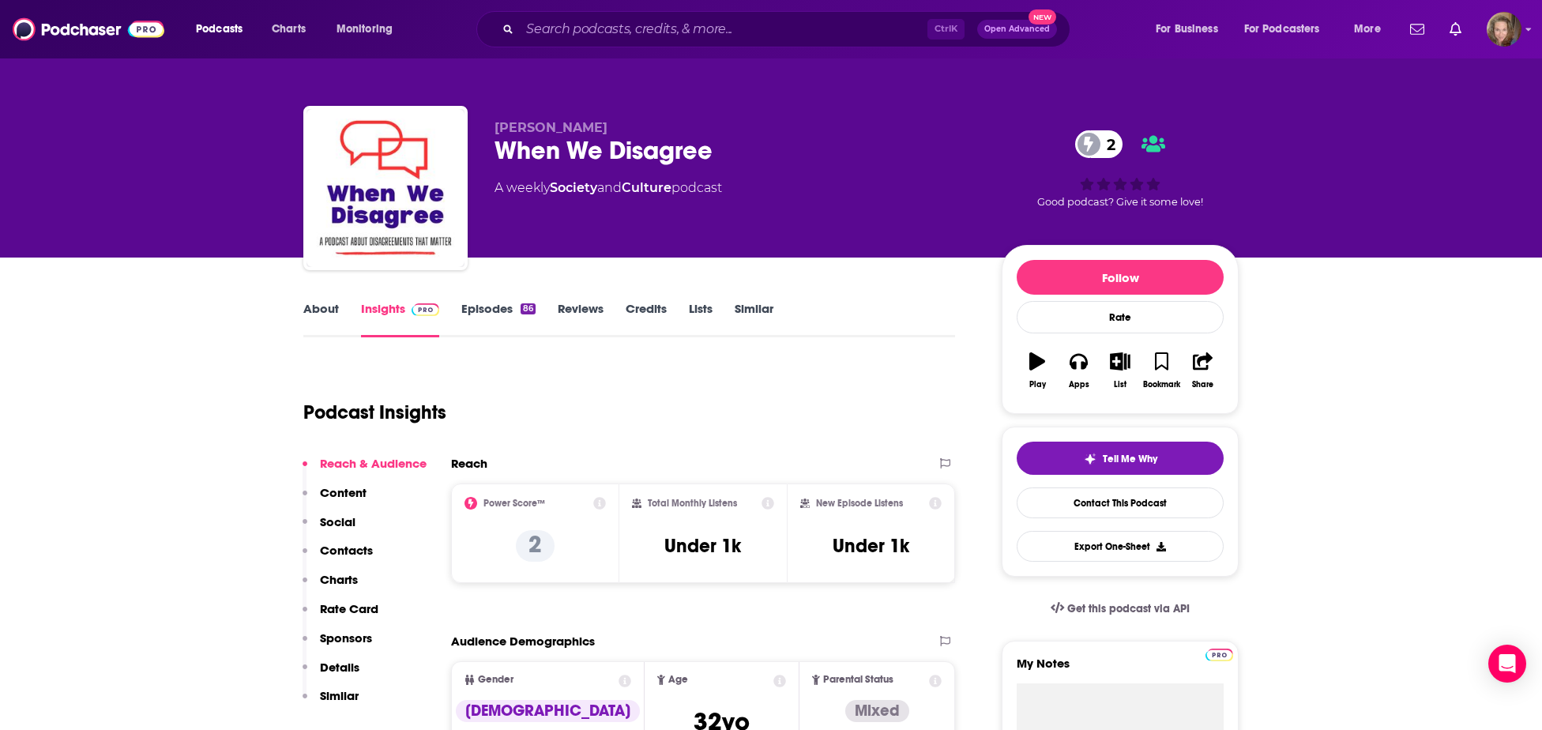
click at [481, 307] on link "Episodes 86" at bounding box center [498, 319] width 74 height 36
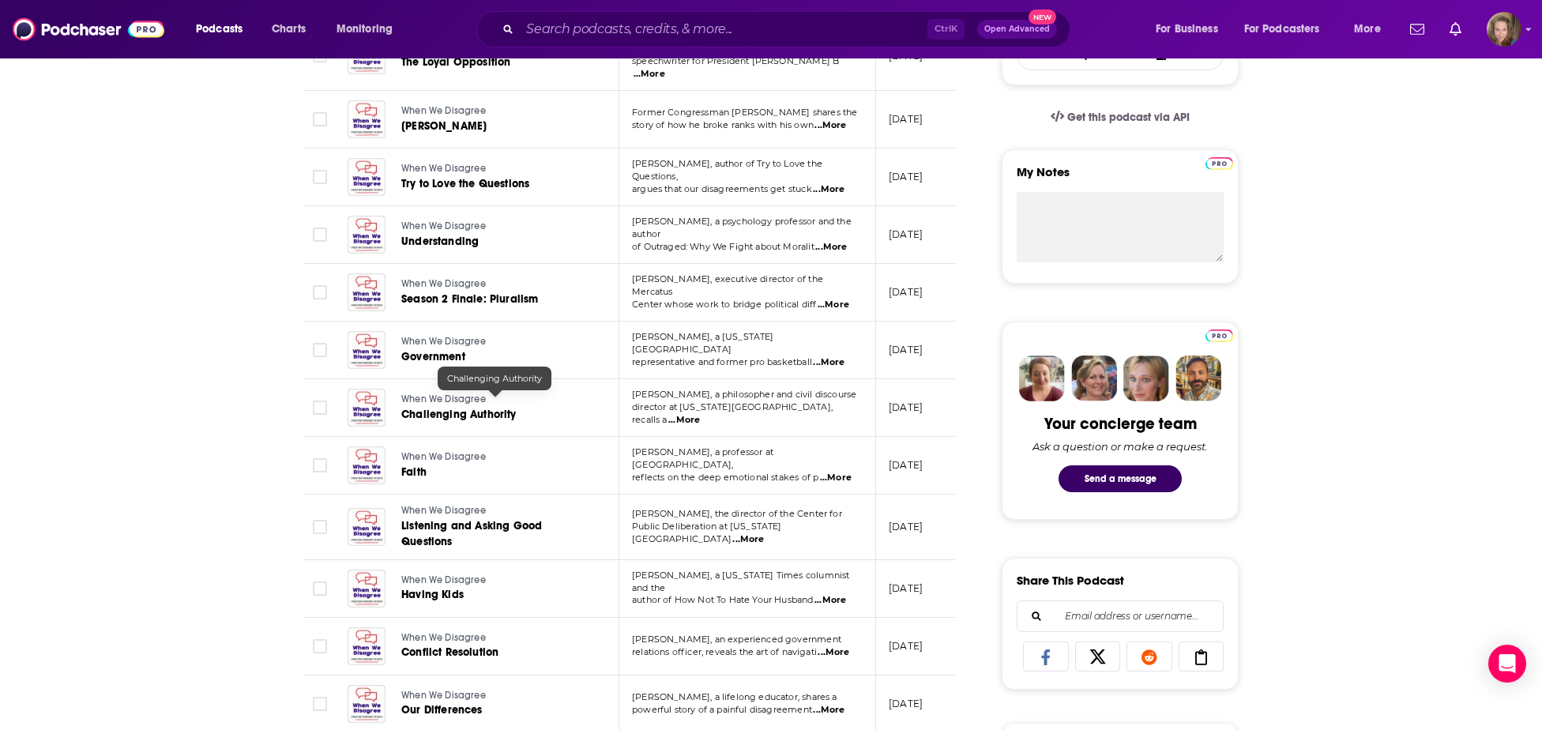
scroll to position [327, 0]
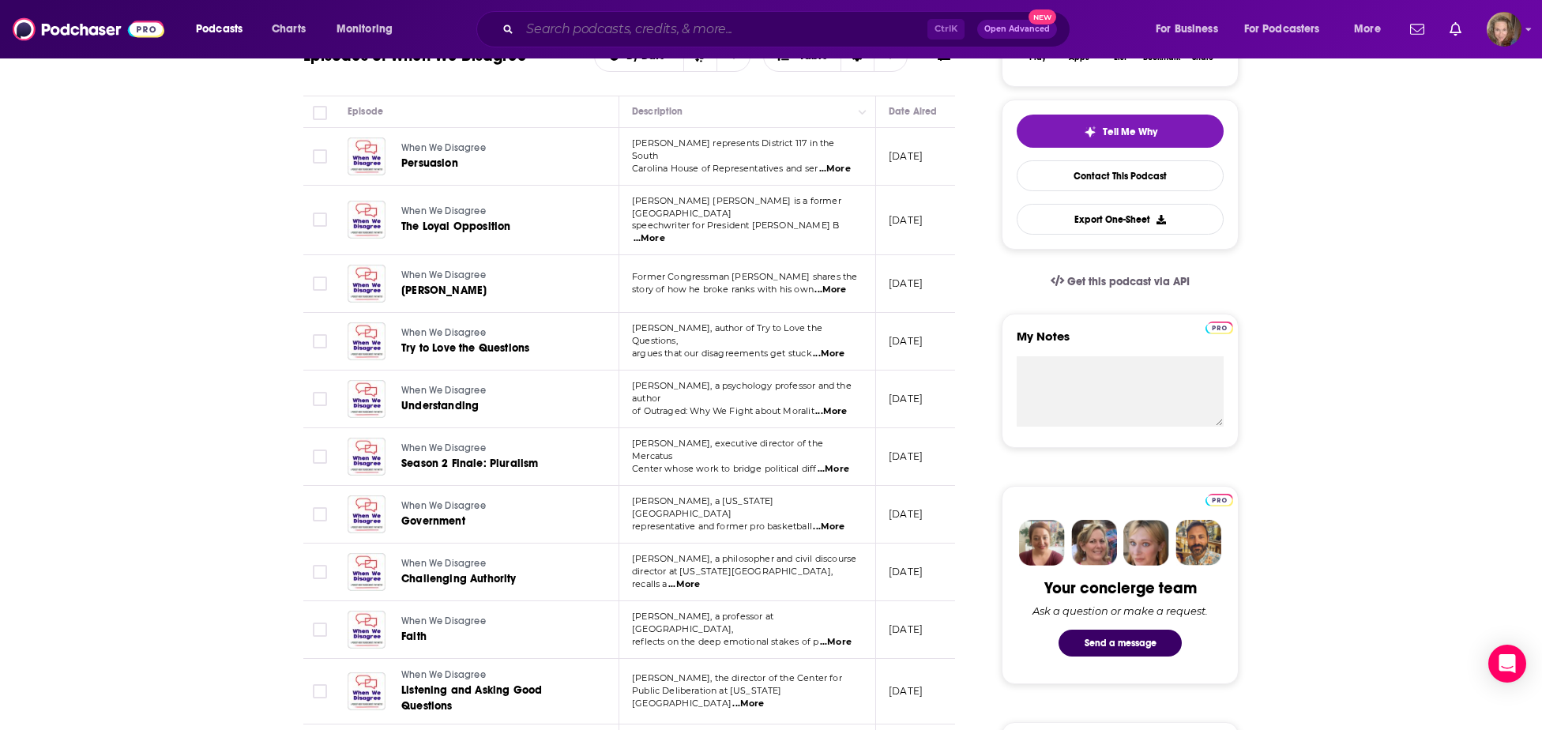
click at [631, 28] on input "Search podcasts, credits, & more..." at bounding box center [724, 29] width 408 height 25
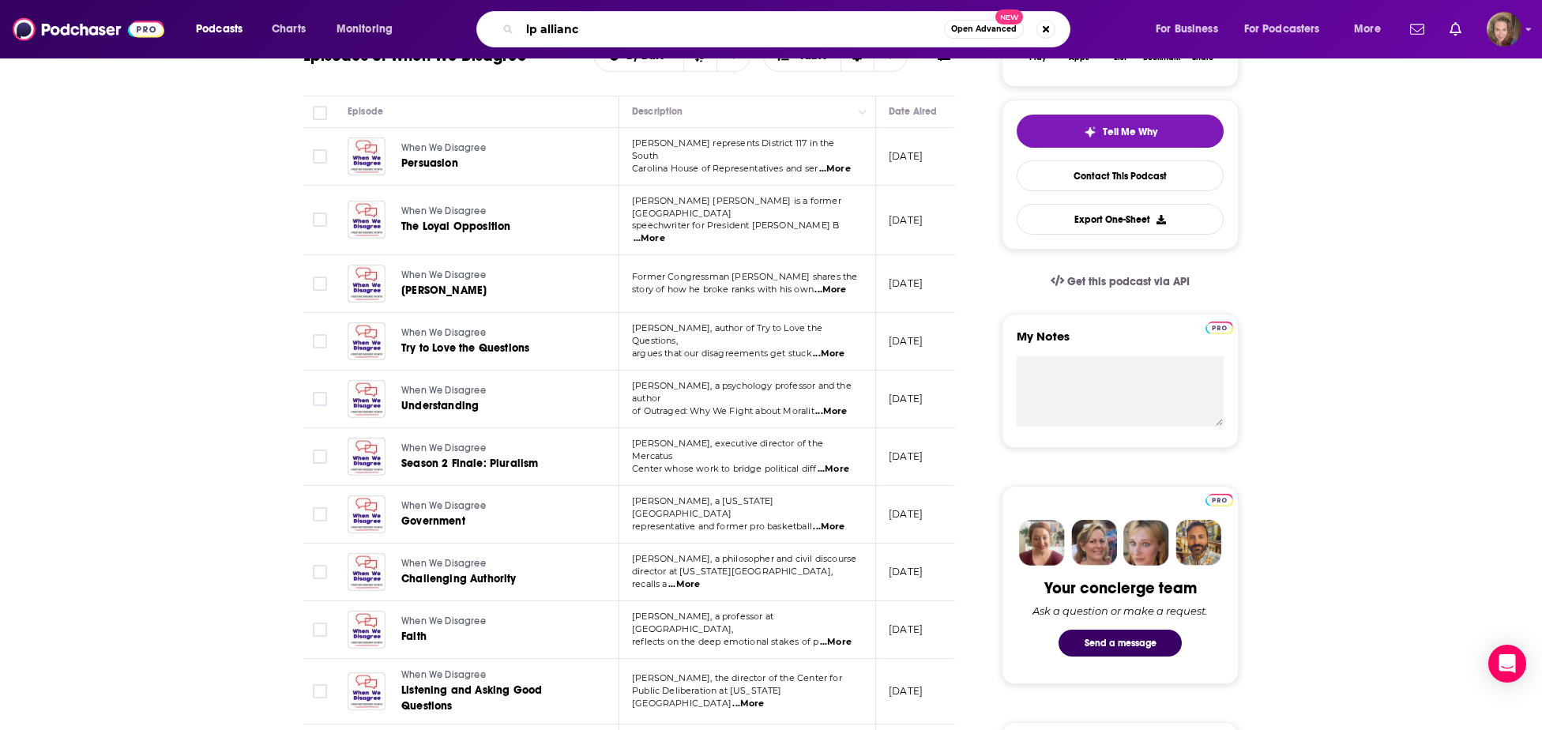
type input "lp alliance"
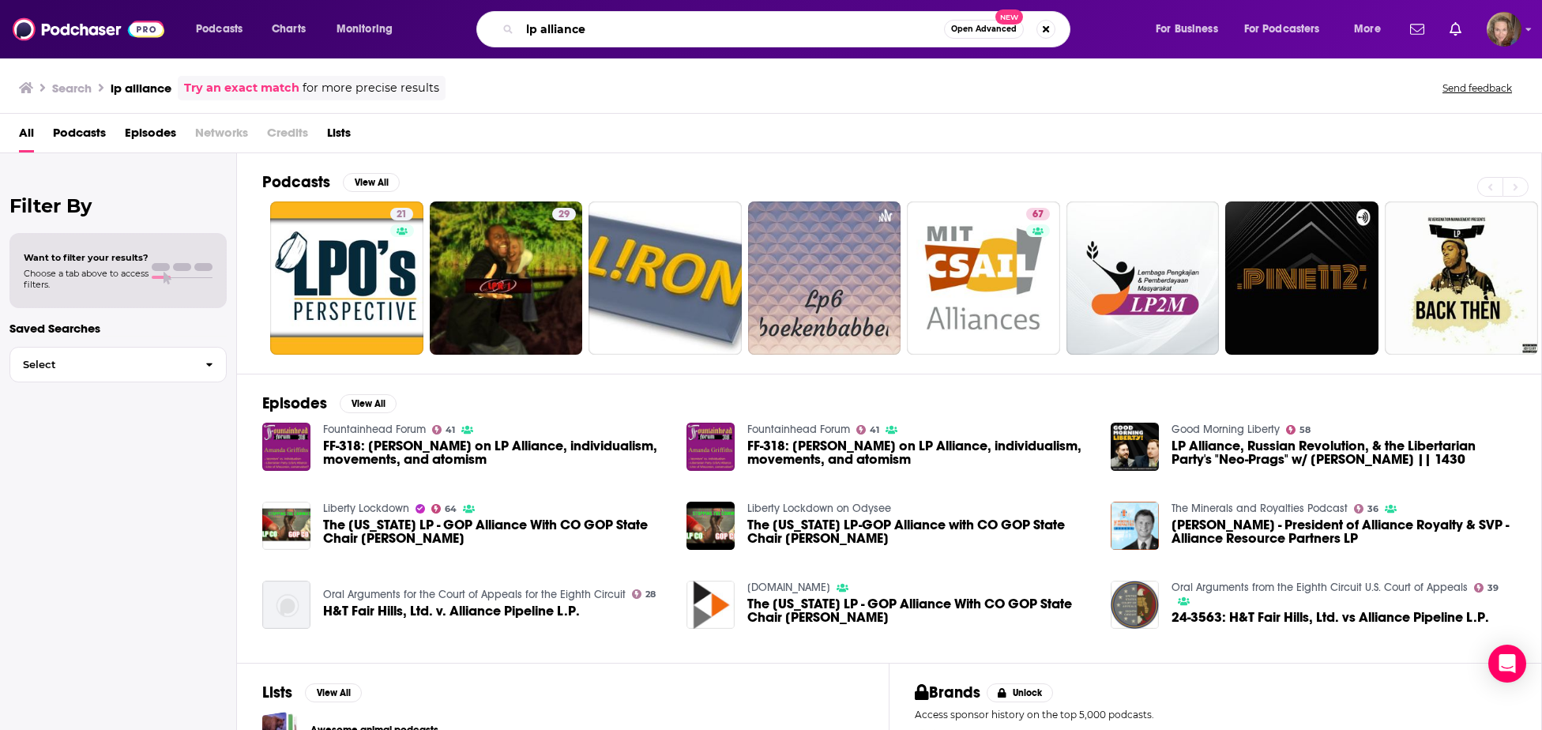
drag, startPoint x: 617, startPoint y: 32, endPoint x: 331, endPoint y: 28, distance: 286.1
click at [520, 28] on input "lp alliance" at bounding box center [732, 29] width 424 height 25
type input "derate the hate"
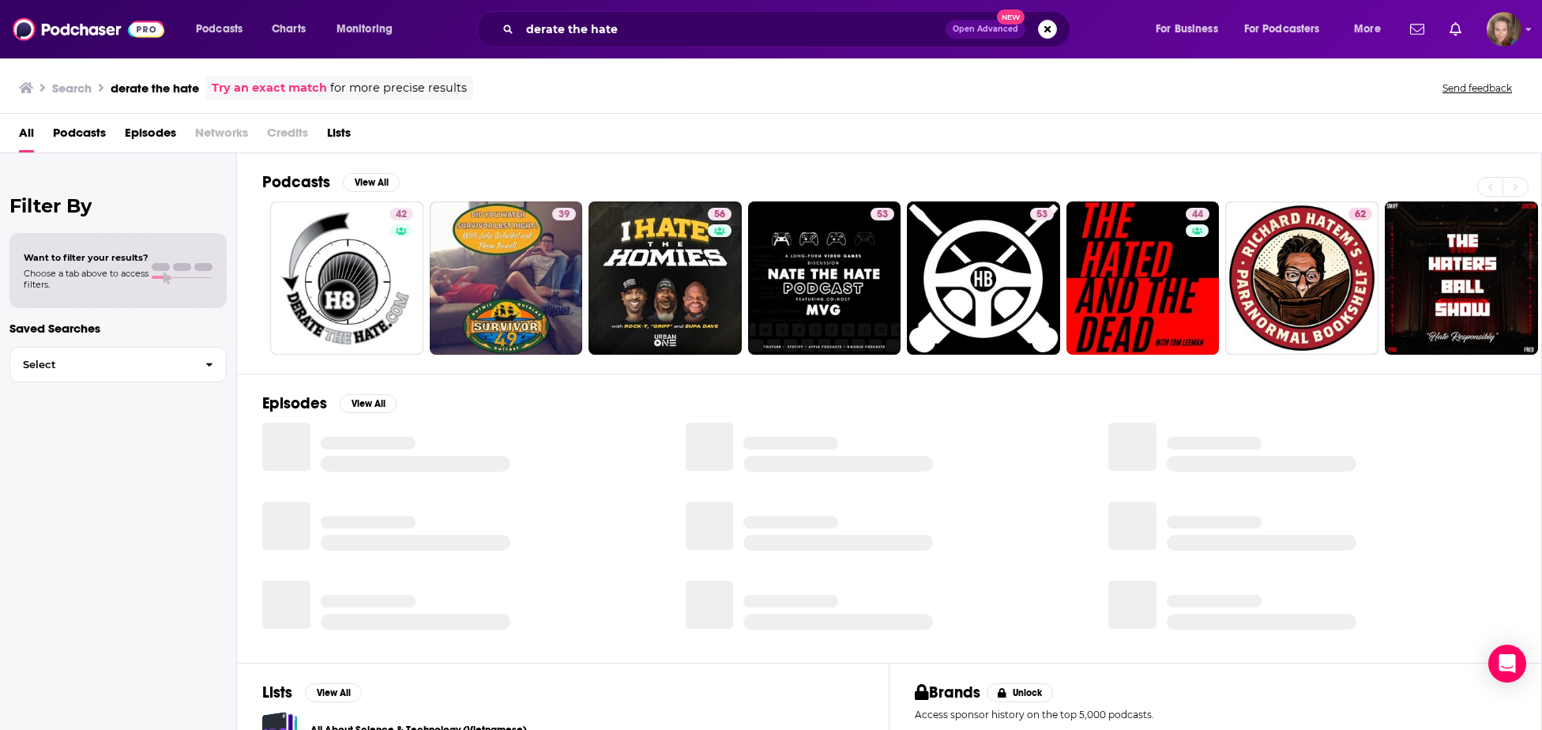
click at [294, 188] on h2 "Podcasts" at bounding box center [296, 182] width 68 height 20
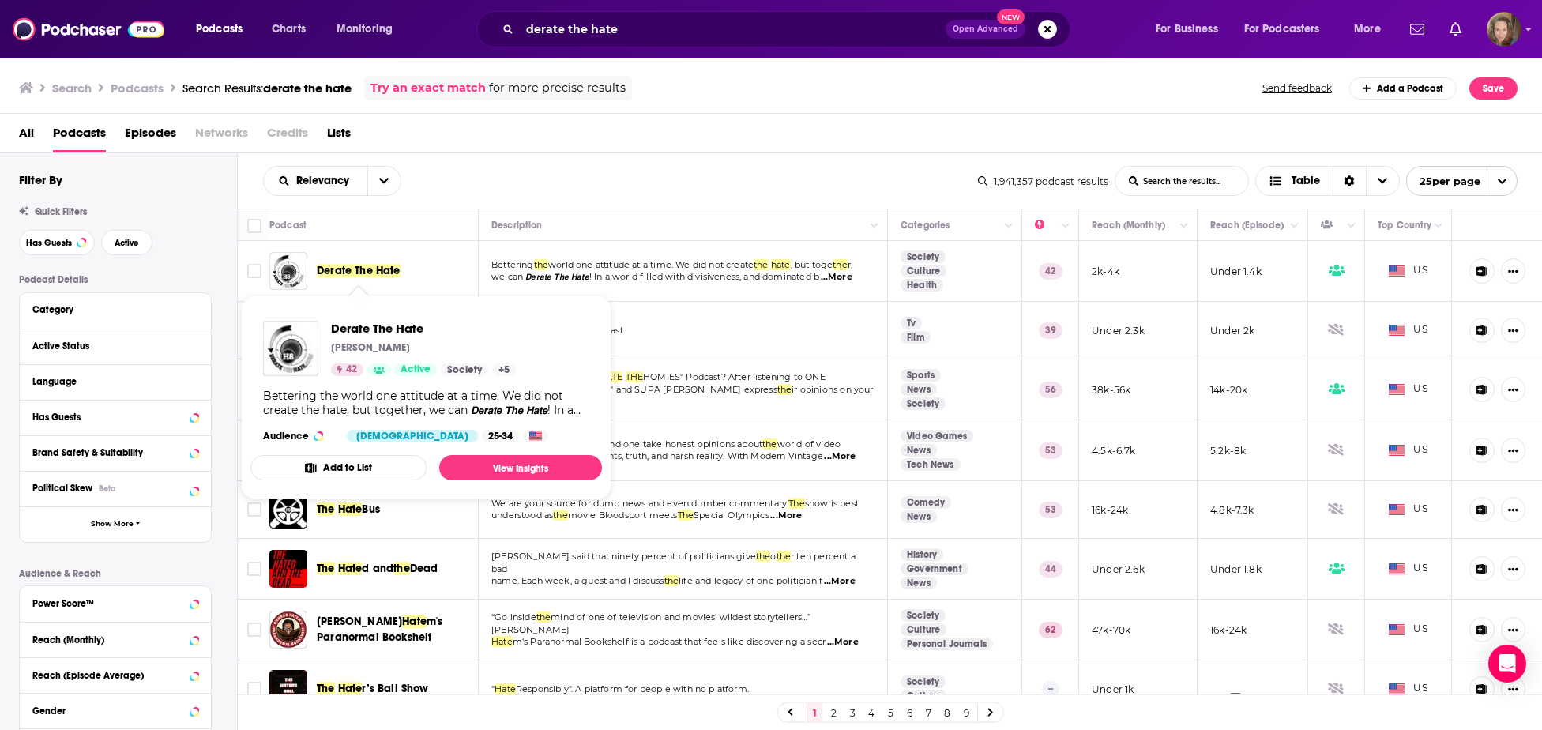
click at [341, 267] on span "Derate The Hate" at bounding box center [359, 270] width 84 height 13
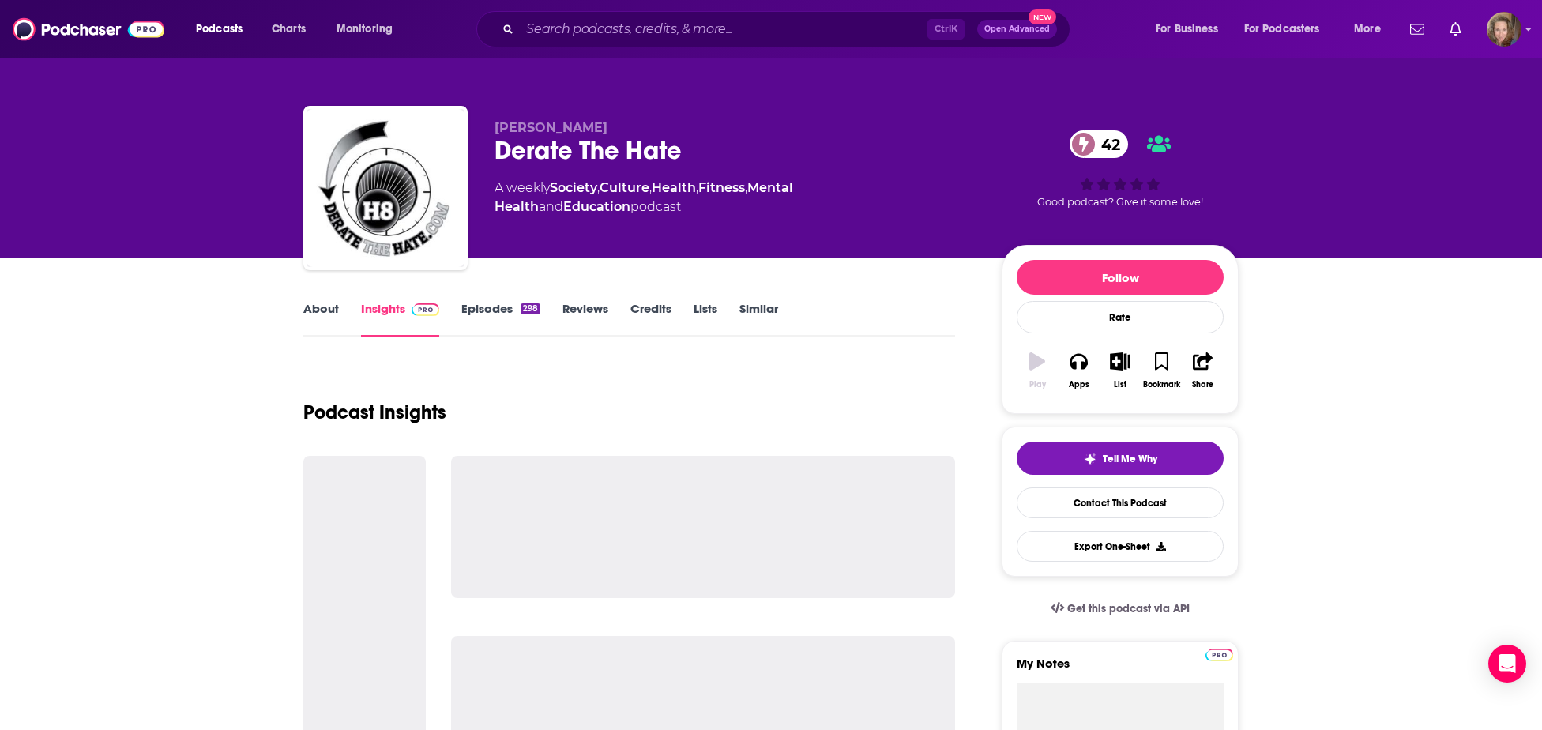
click at [488, 307] on link "Episodes 298" at bounding box center [500, 319] width 79 height 36
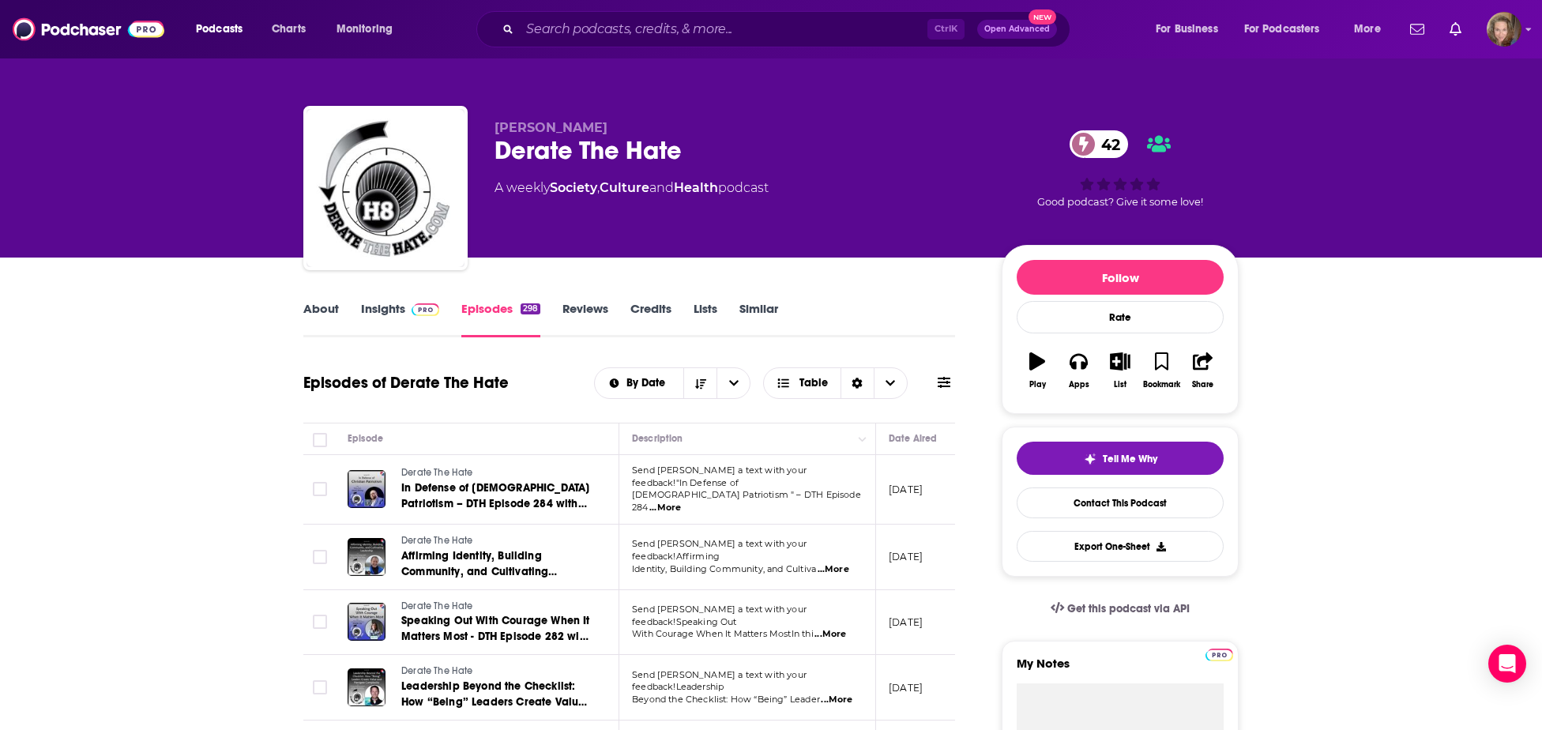
click at [393, 310] on link "Insights" at bounding box center [400, 319] width 78 height 36
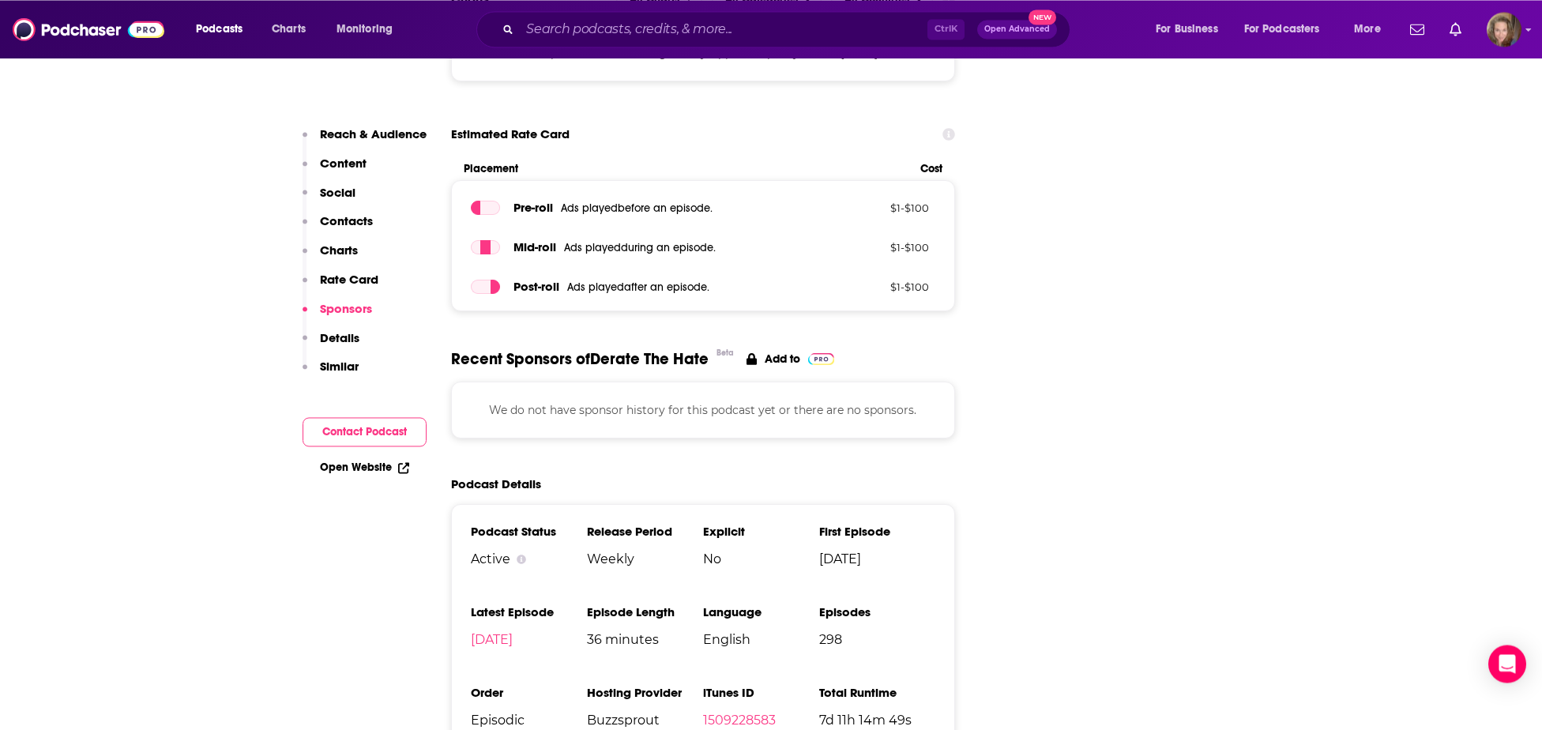
scroll to position [2130, 0]
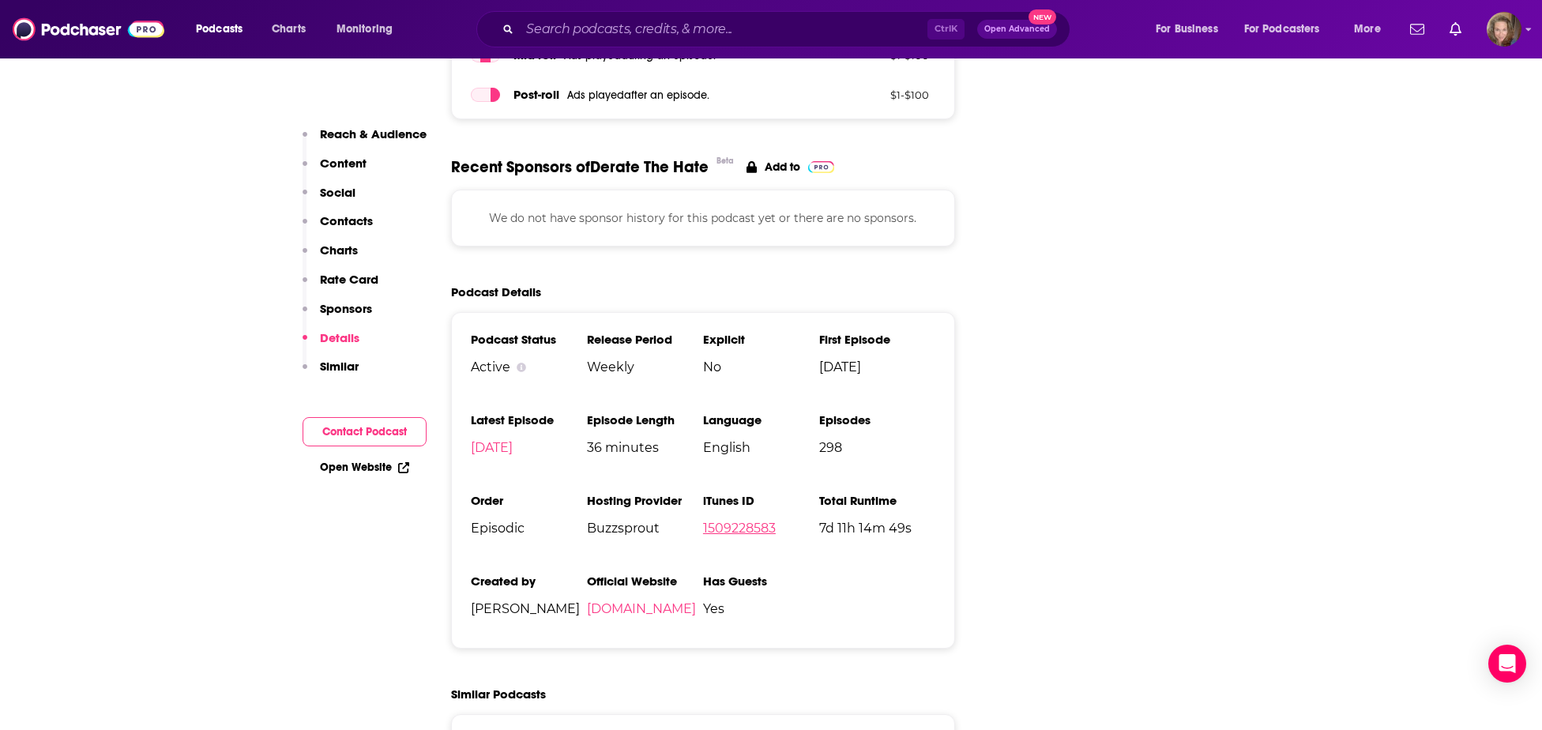
click at [733, 521] on link "1509228583" at bounding box center [739, 528] width 73 height 15
click at [619, 601] on link "[DOMAIN_NAME]" at bounding box center [641, 608] width 109 height 15
click at [636, 601] on link "[DOMAIN_NAME]" at bounding box center [641, 608] width 109 height 15
